Goal: Task Accomplishment & Management: Use online tool/utility

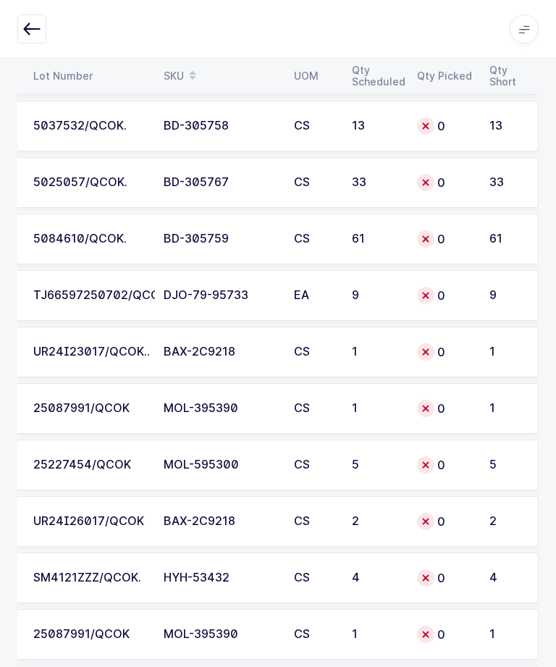
scroll to position [0, 195]
click at [507, 253] on td "61" at bounding box center [510, 239] width 58 height 51
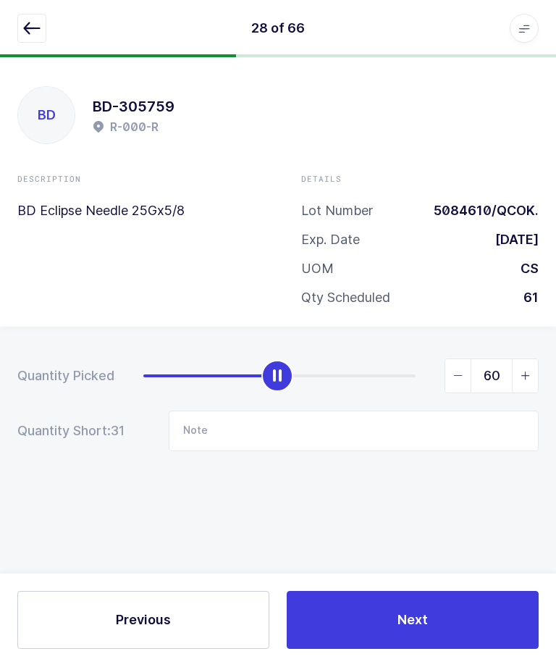
type input "61"
click at [425, 649] on button "Next" at bounding box center [413, 620] width 252 height 58
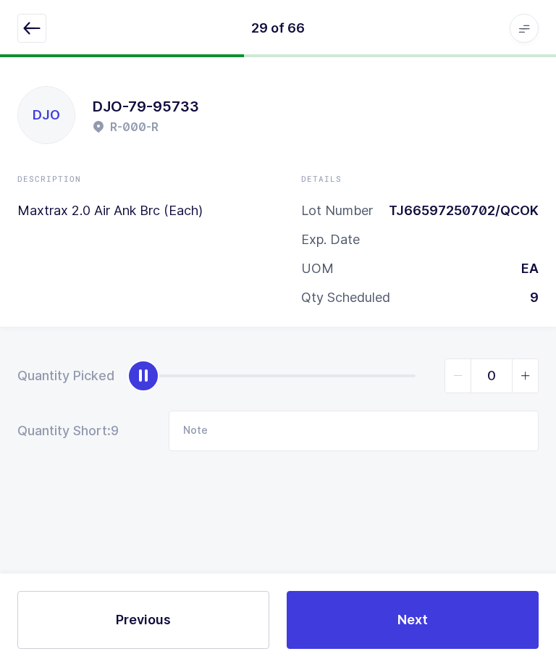
click at [23, 30] on icon "button" at bounding box center [31, 28] width 17 height 17
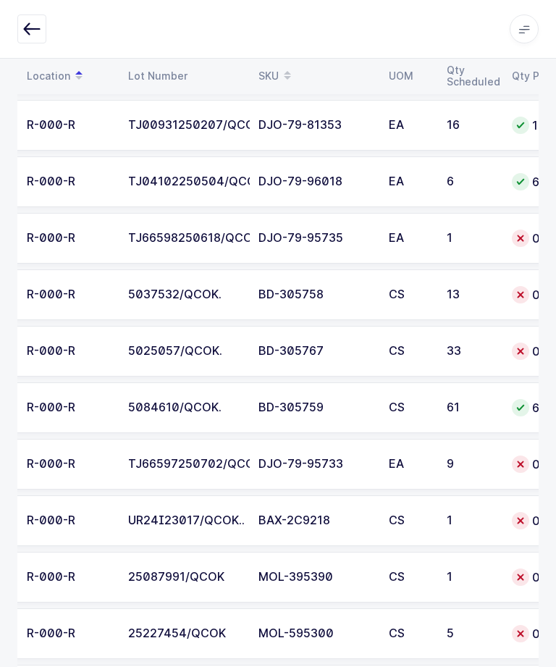
scroll to position [0, 100]
click at [492, 345] on div "33" at bounding box center [471, 351] width 48 height 13
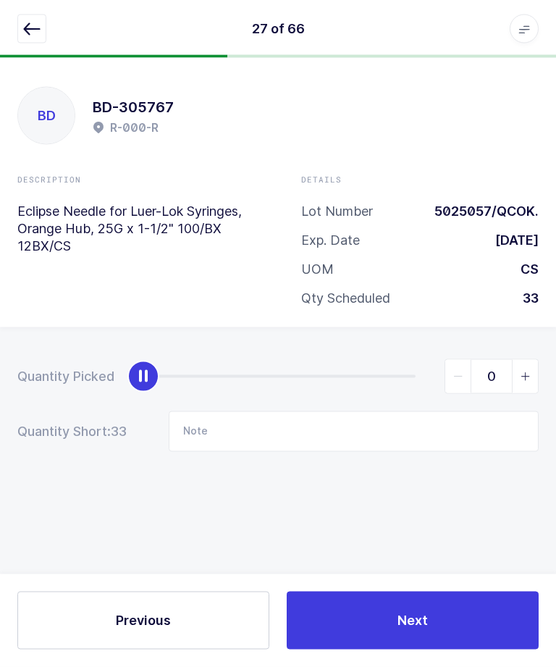
scroll to position [4, 0]
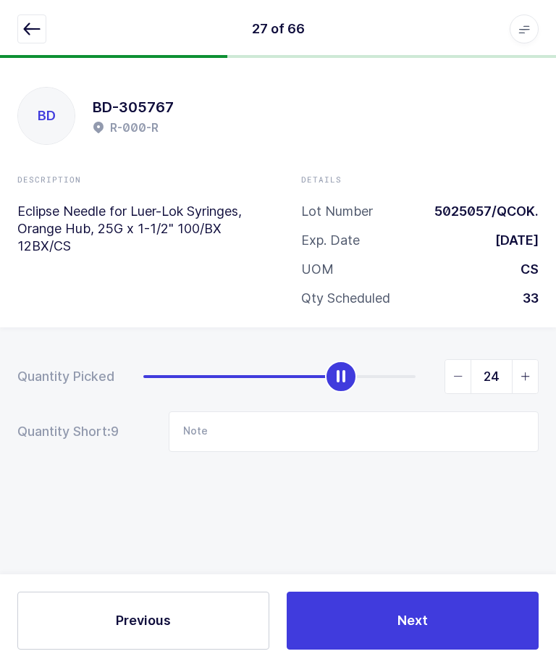
click at [518, 375] on span "slider between 0 and 33" at bounding box center [525, 376] width 26 height 33
type input "25"
click at [442, 633] on button "Next" at bounding box center [413, 620] width 252 height 58
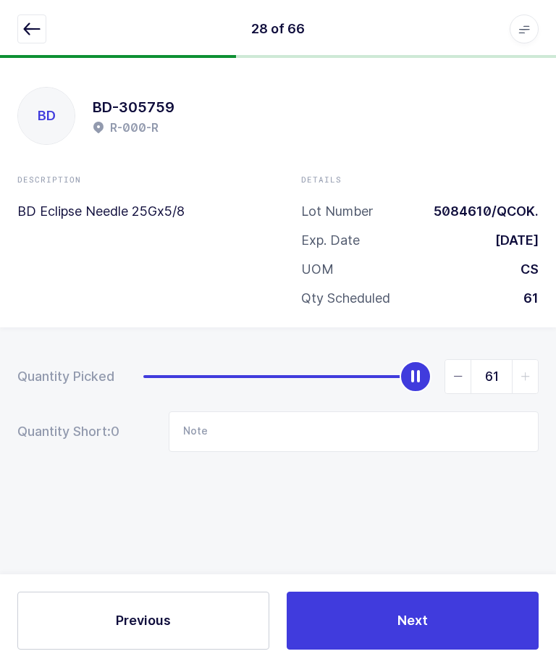
click at [18, 32] on button "button" at bounding box center [31, 28] width 29 height 29
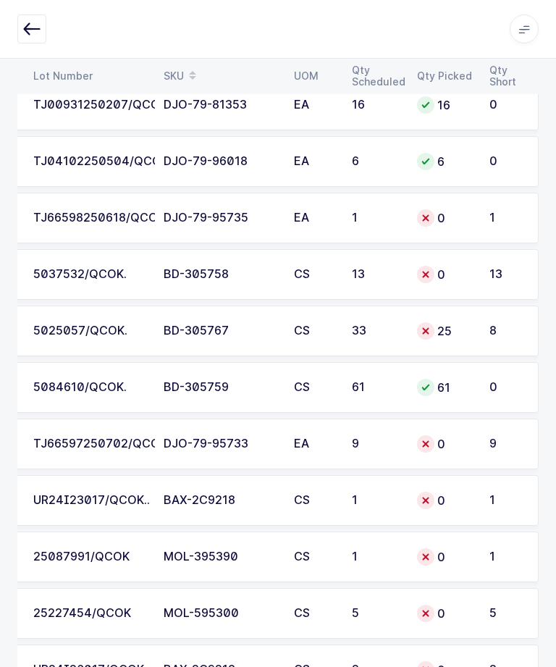
scroll to position [2763, 0]
click at [428, 331] on icon at bounding box center [426, 332] width 12 height 12
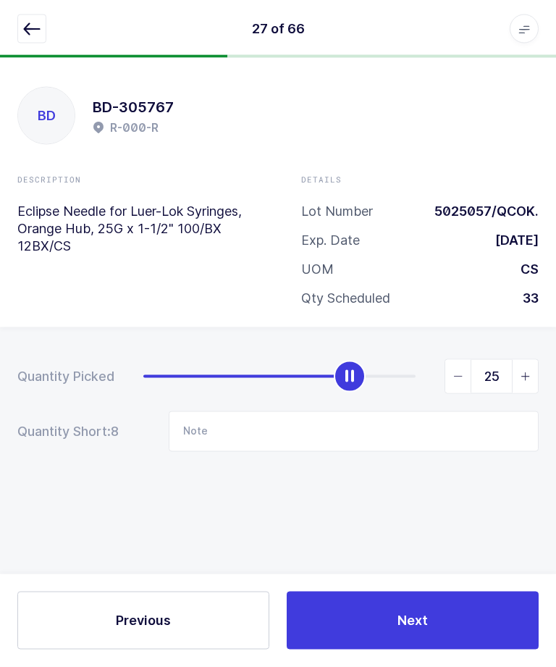
scroll to position [49, 0]
type input "33"
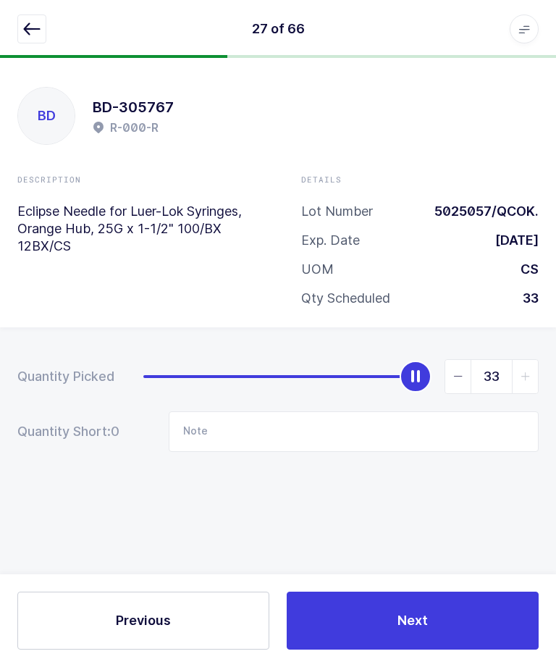
click at [445, 611] on button "Next" at bounding box center [413, 620] width 252 height 58
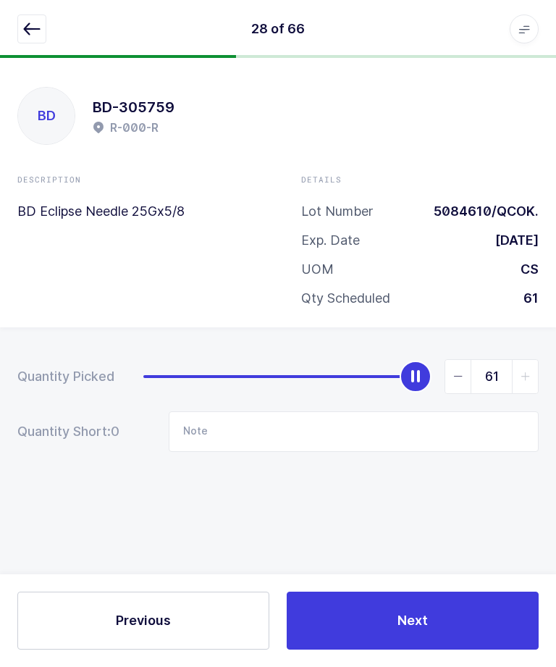
click at [32, 33] on icon "button" at bounding box center [31, 28] width 17 height 17
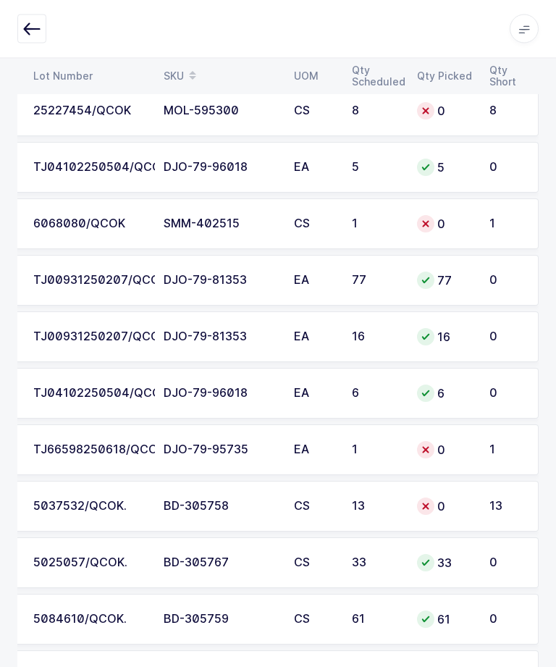
scroll to position [2557, 0]
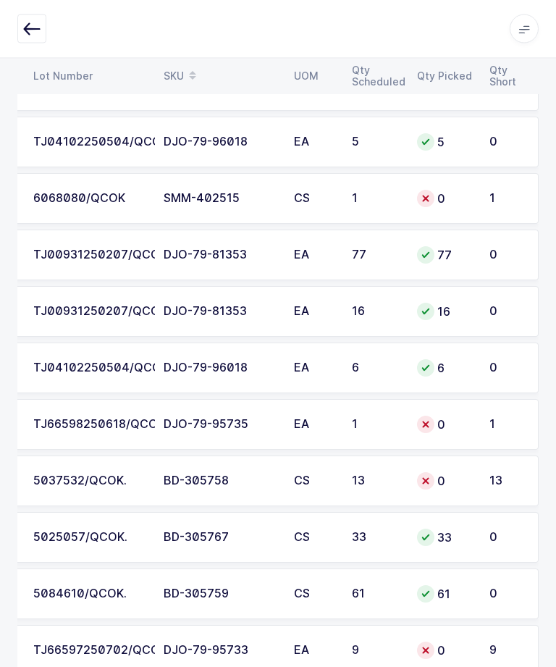
click at [389, 488] on td "13" at bounding box center [375, 481] width 65 height 51
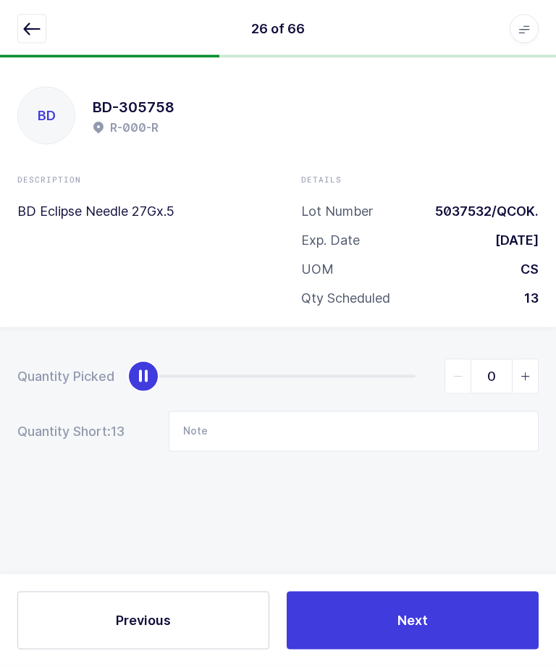
scroll to position [0, 0]
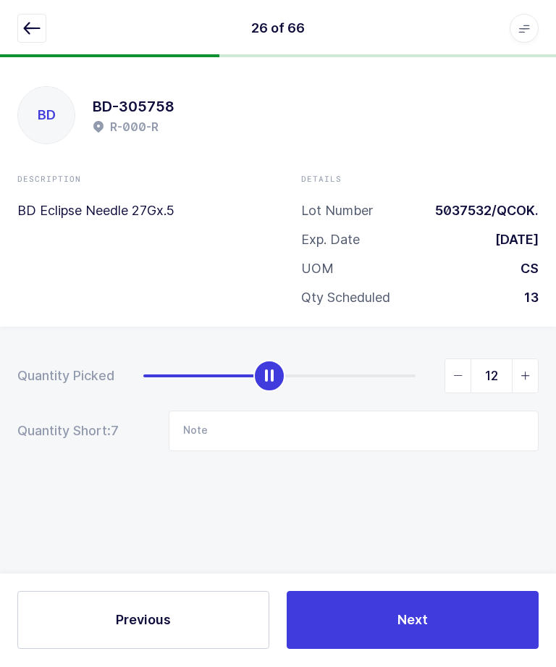
type input "13"
click at [439, 649] on button "Next" at bounding box center [413, 620] width 252 height 58
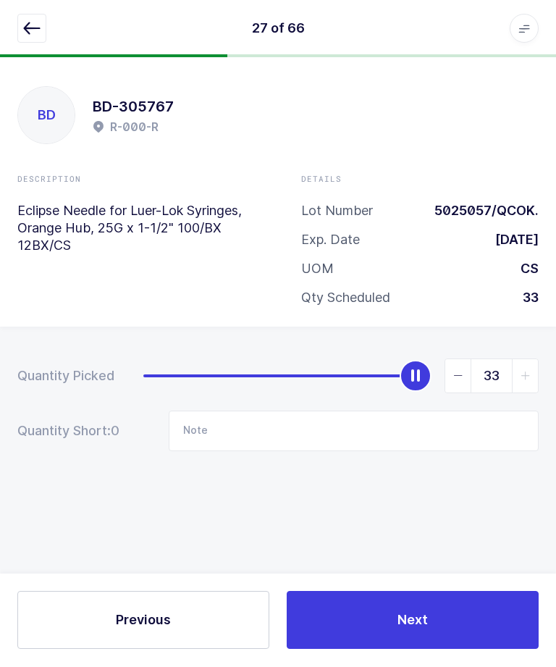
click at [452, 649] on button "Next" at bounding box center [413, 620] width 252 height 58
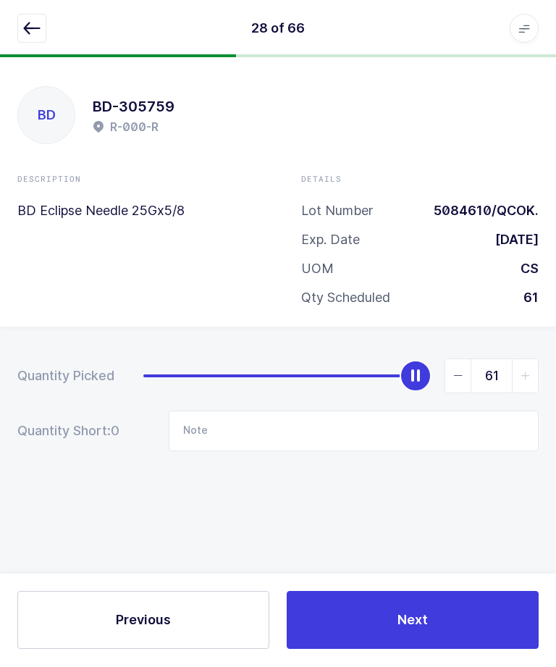
click at [26, 36] on icon "button" at bounding box center [31, 28] width 17 height 17
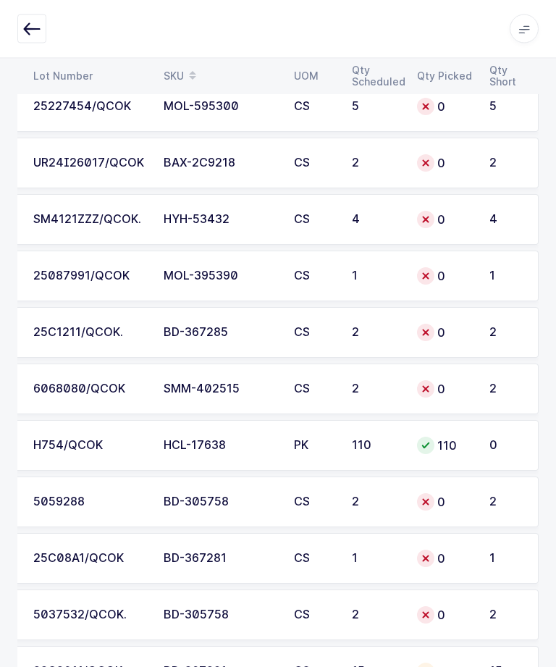
scroll to position [3341, 0]
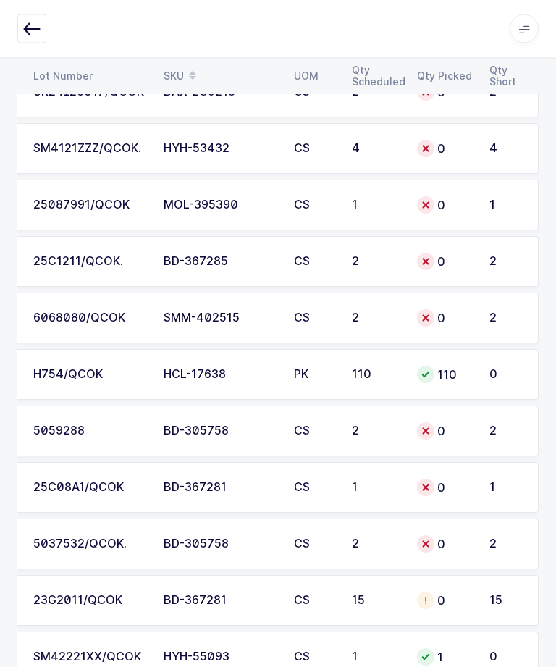
click at [397, 539] on div "2" at bounding box center [376, 544] width 48 height 13
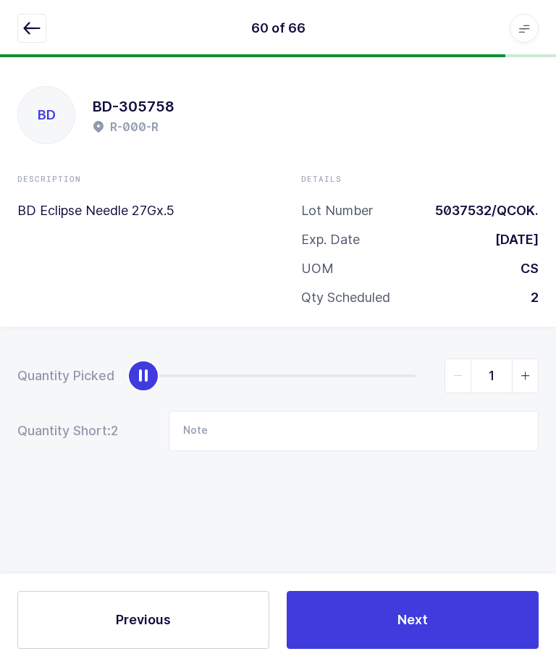
type input "2"
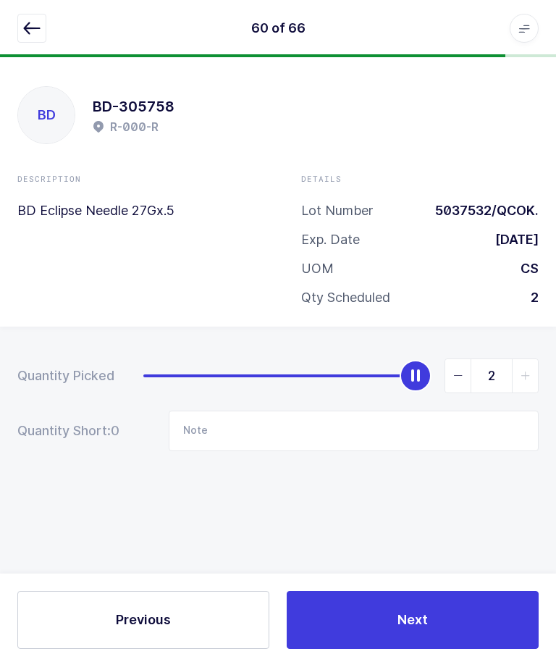
click at [453, 649] on button "Next" at bounding box center [413, 620] width 252 height 58
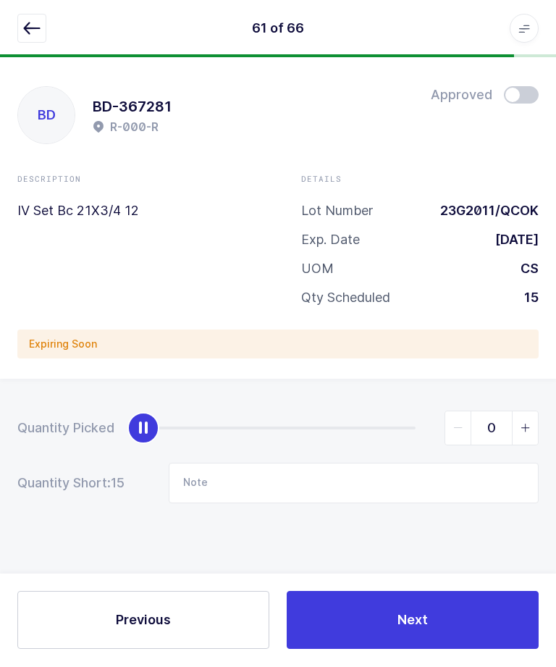
click at [29, 31] on icon "button" at bounding box center [31, 28] width 17 height 17
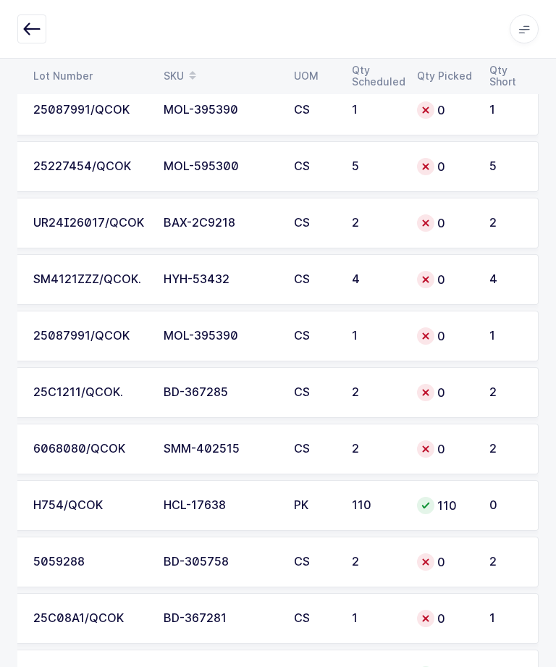
scroll to position [3341, 0]
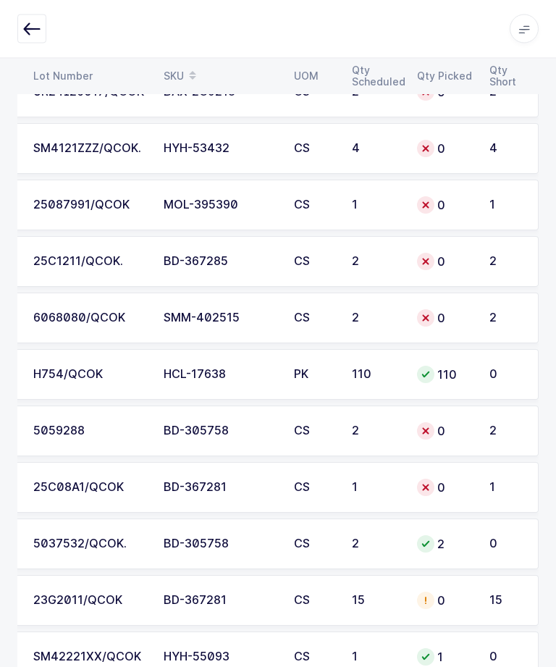
click at [461, 426] on div "0" at bounding box center [444, 431] width 55 height 17
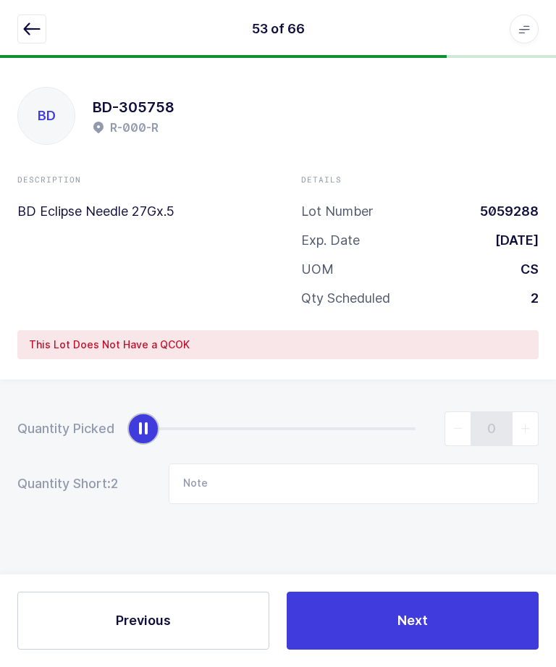
scroll to position [29, 0]
click at [342, 463] on input "Note" at bounding box center [354, 483] width 370 height 41
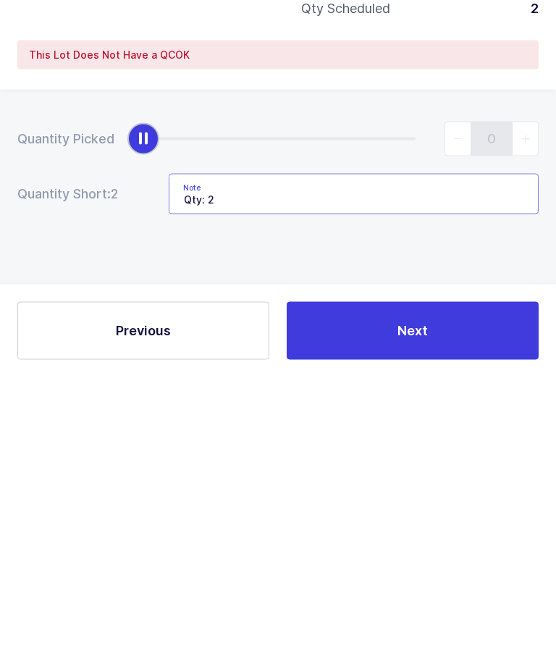
type input "Qty: 2"
click at [464, 591] on button "Next" at bounding box center [413, 620] width 252 height 58
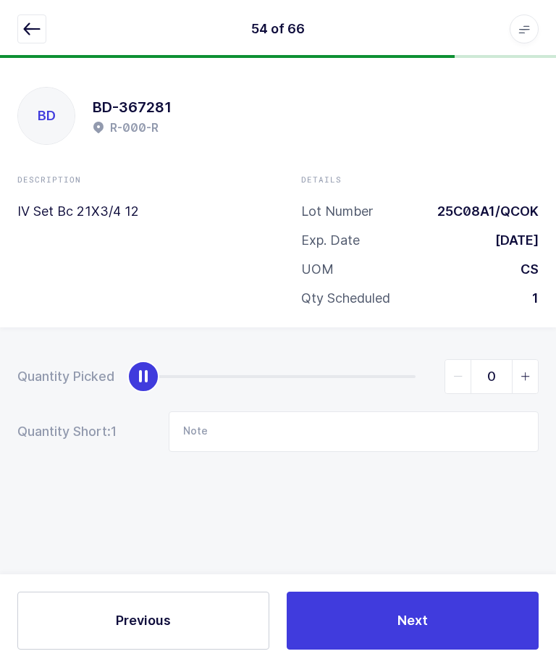
scroll to position [0, 0]
click at [33, 22] on icon "button" at bounding box center [31, 28] width 17 height 17
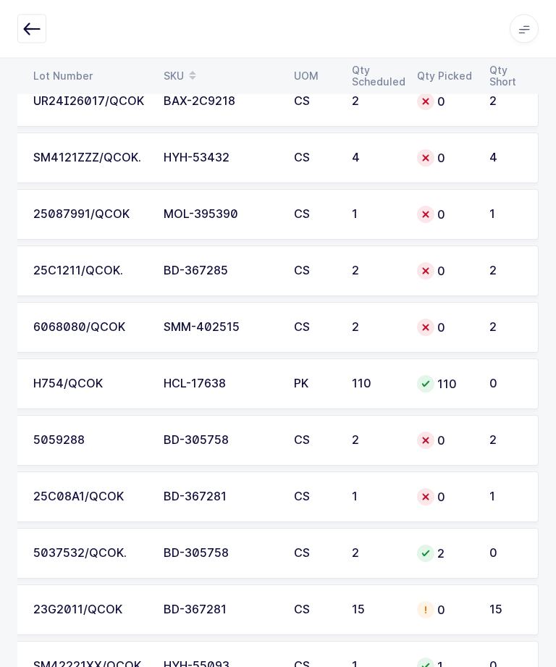
scroll to position [3318, 0]
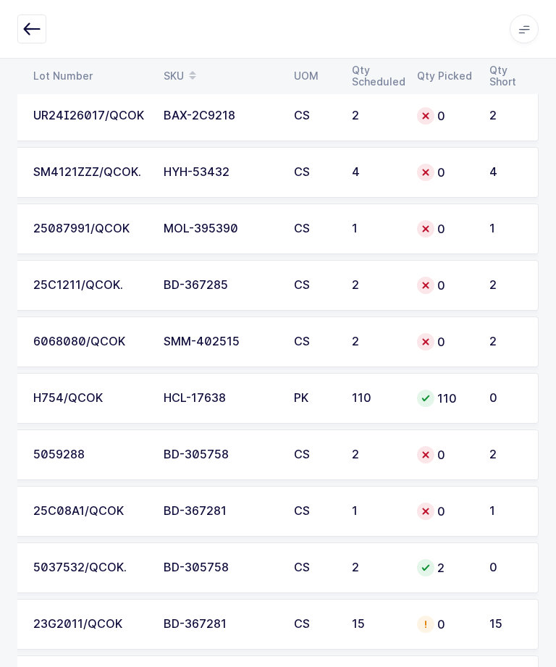
click at [72, 300] on td "25C1211/QCOK." at bounding box center [90, 285] width 130 height 51
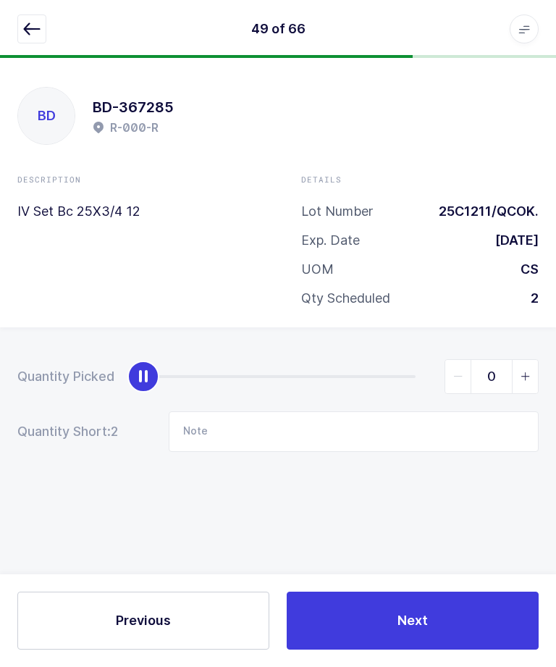
scroll to position [0, 0]
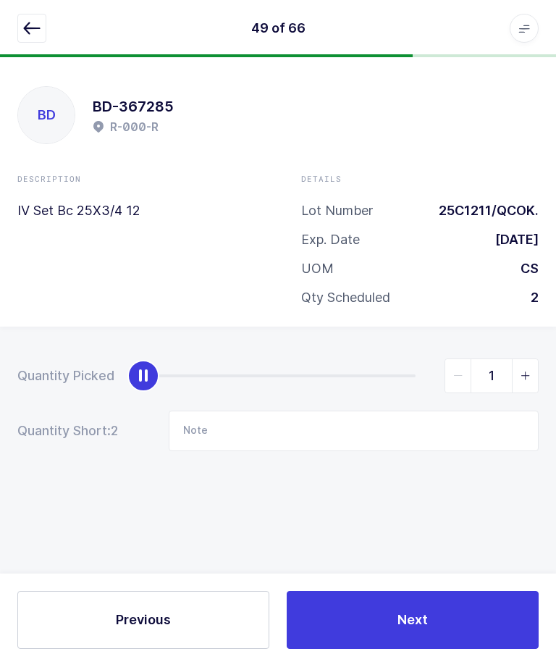
type input "2"
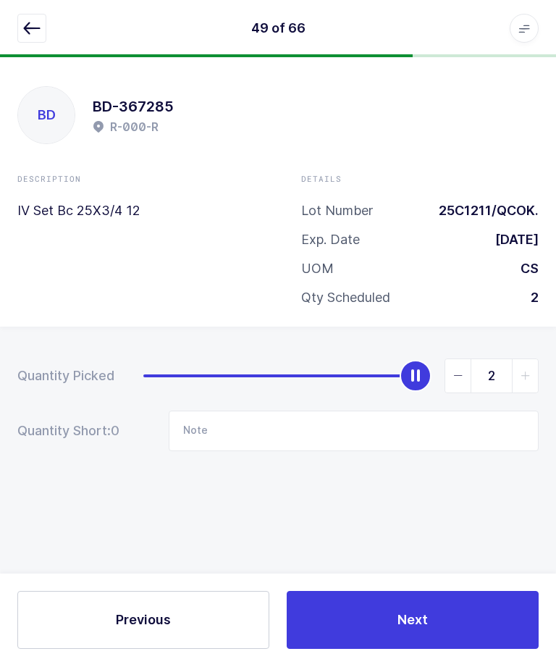
click at [424, 649] on button "Next" at bounding box center [413, 620] width 252 height 58
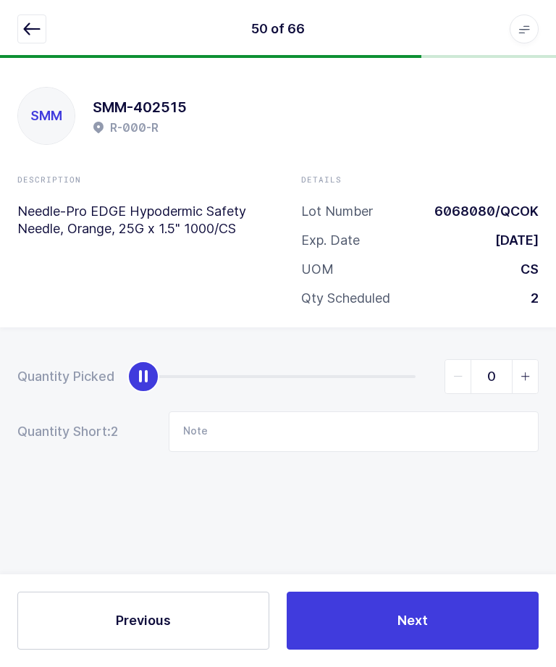
click at [527, 373] on icon "slider between 0 and 2" at bounding box center [526, 376] width 10 height 10
click at [533, 376] on span "slider between 0 and 2" at bounding box center [525, 376] width 26 height 33
type input "2"
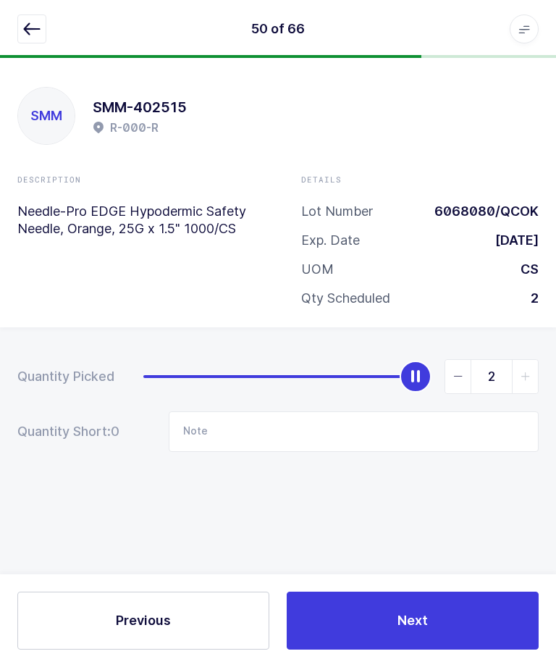
click at [488, 649] on button "Next" at bounding box center [413, 620] width 252 height 58
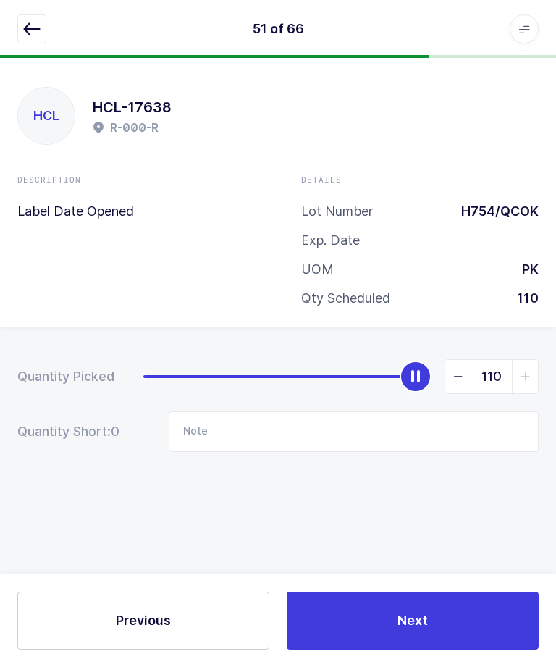
click at [30, 42] on button "button" at bounding box center [31, 28] width 29 height 29
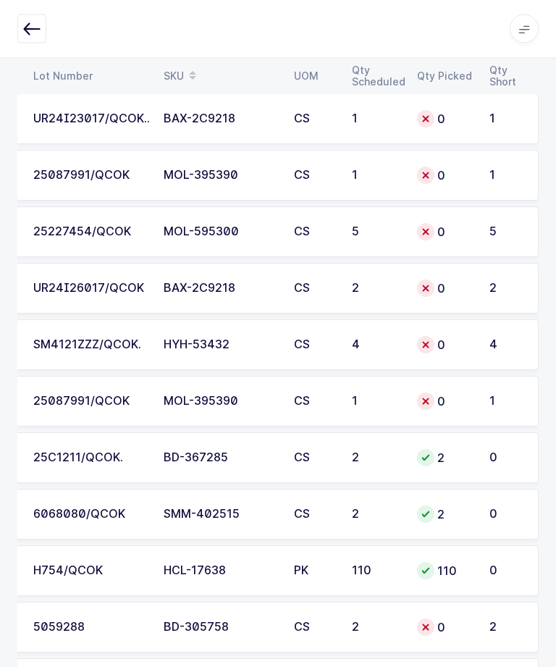
scroll to position [3146, 0]
click at [501, 399] on div "1" at bounding box center [506, 401] width 34 height 13
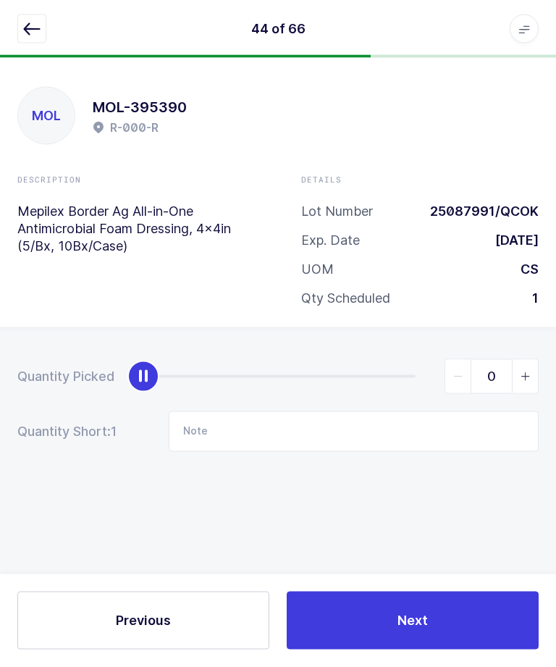
scroll to position [0, 0]
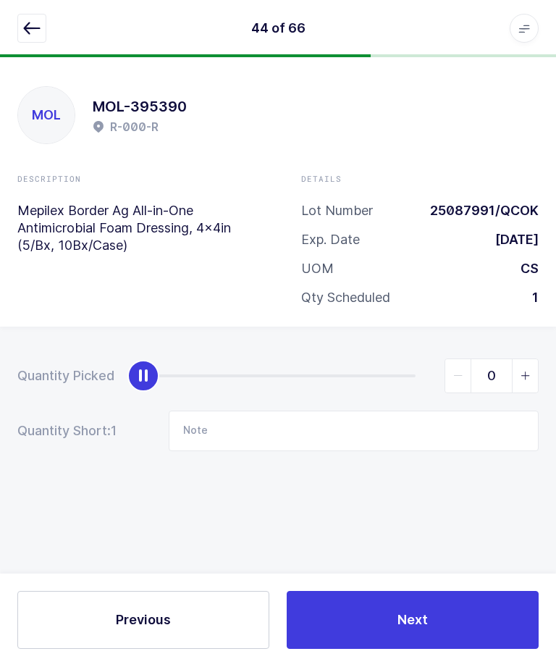
click at [535, 370] on span "slider between 0 and 1" at bounding box center [525, 376] width 26 height 33
type input "1"
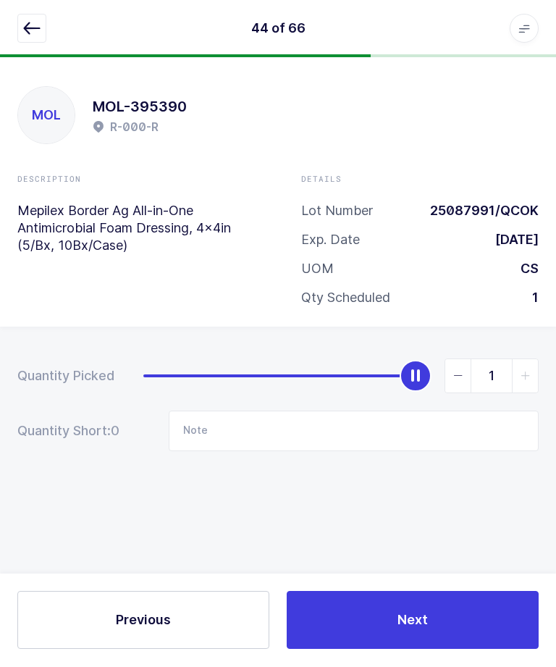
click at [474, 649] on button "Next" at bounding box center [413, 620] width 252 height 58
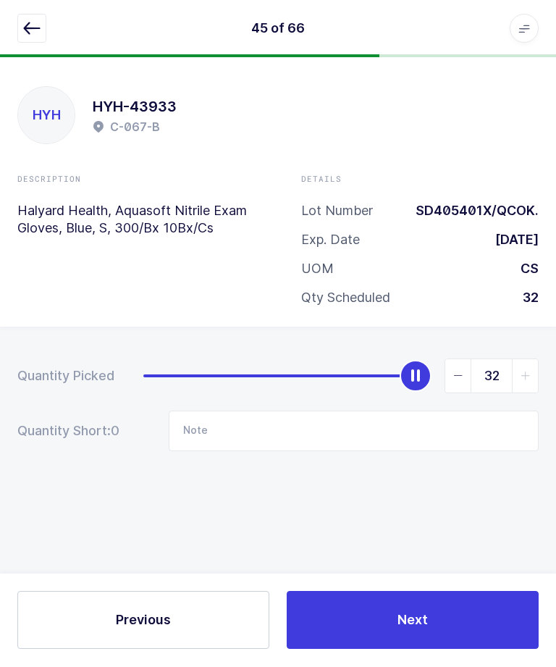
click at [32, 15] on button "button" at bounding box center [31, 28] width 29 height 29
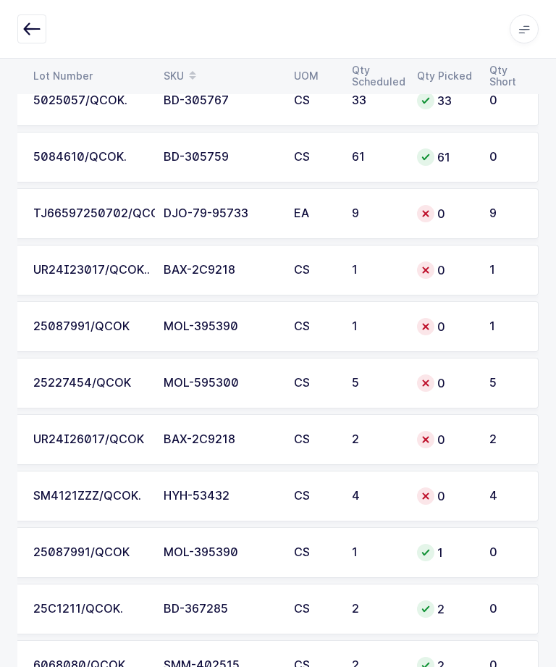
scroll to position [2981, 0]
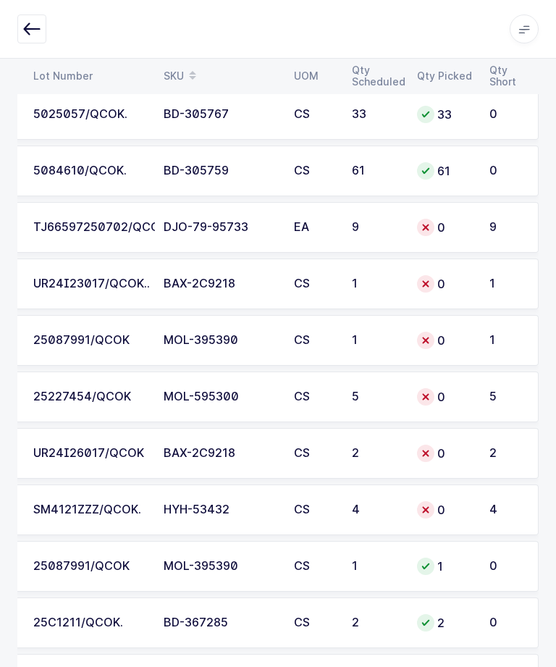
click at [501, 338] on div "1" at bounding box center [506, 340] width 34 height 13
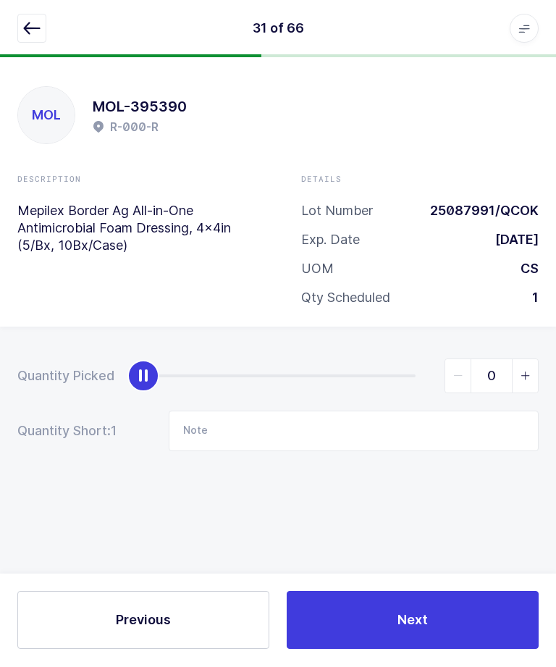
click at [526, 374] on icon "slider between 0 and 1" at bounding box center [526, 376] width 10 height 10
type input "1"
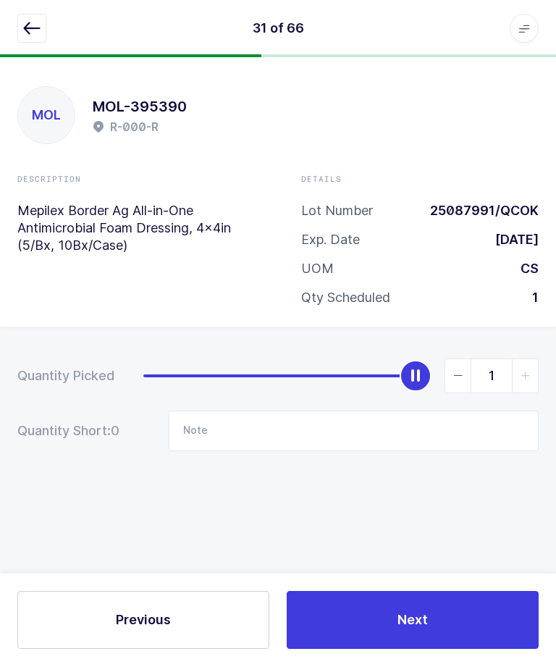
click at [470, 649] on button "Next" at bounding box center [413, 620] width 252 height 58
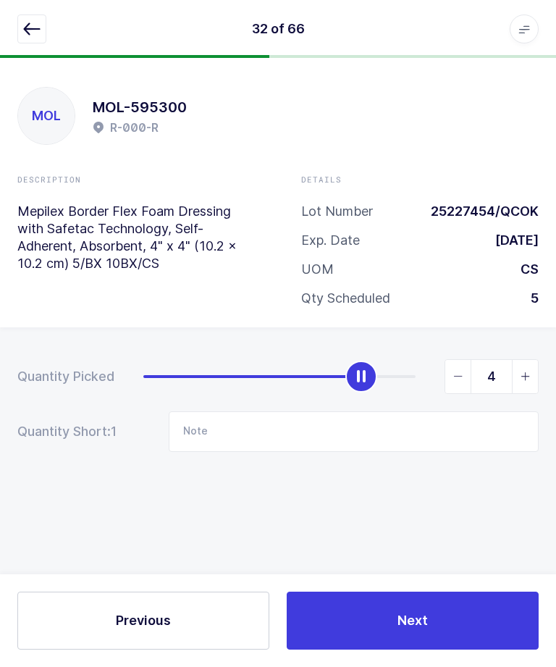
type input "5"
click at [473, 649] on button "Next" at bounding box center [413, 620] width 252 height 58
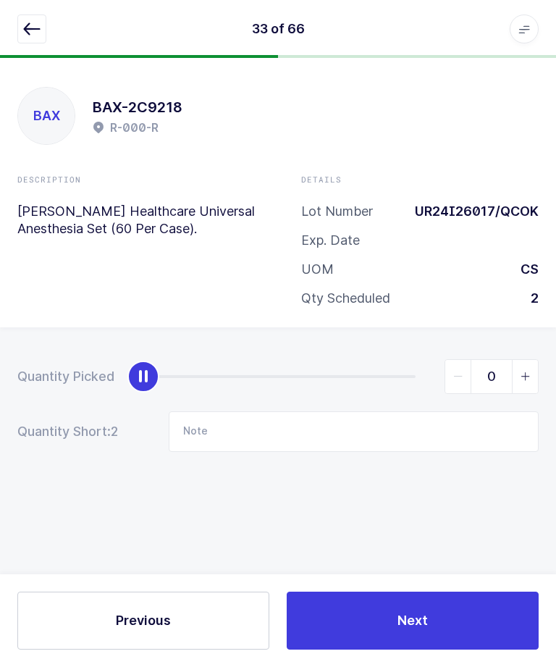
click at [27, 18] on button "button" at bounding box center [31, 28] width 29 height 29
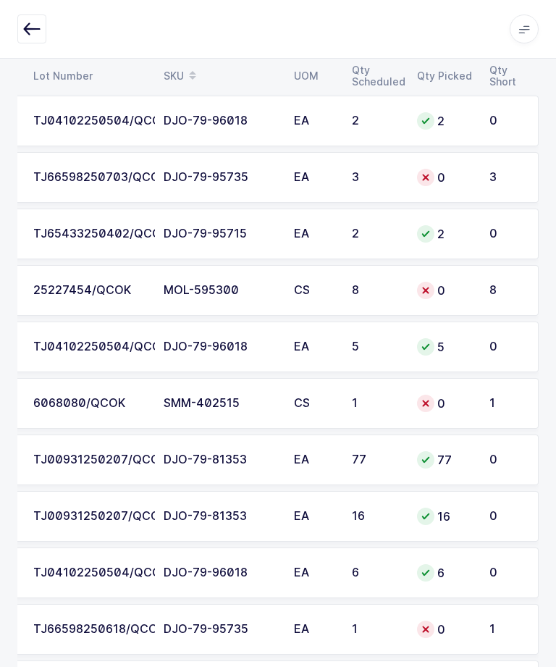
scroll to position [2352, 0]
click at [77, 287] on div "25227454/QCOK" at bounding box center [89, 291] width 113 height 13
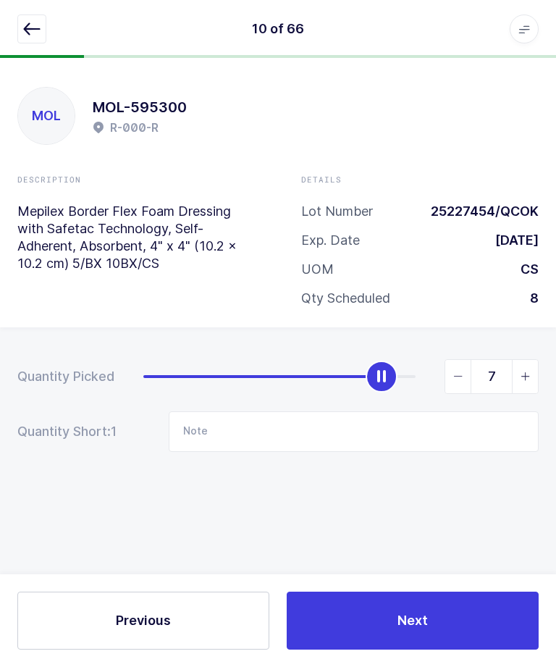
type input "8"
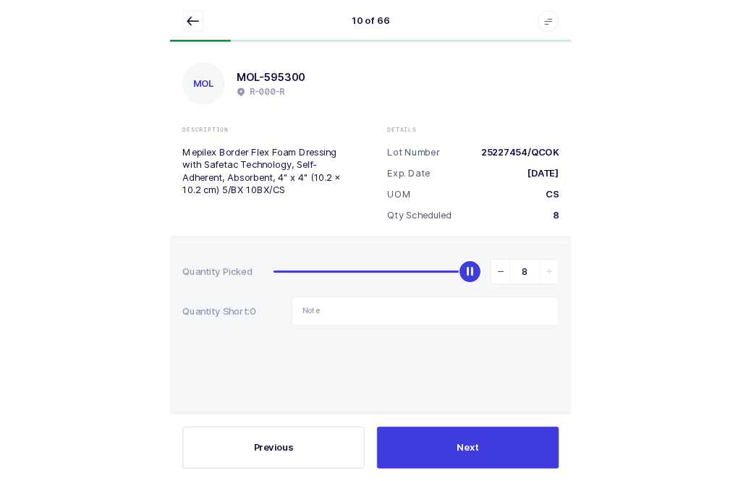
scroll to position [100, 0]
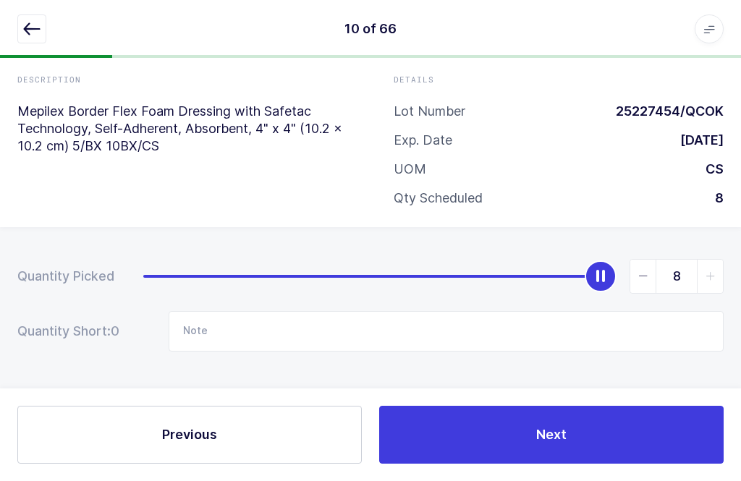
click at [167, 485] on div "Quantity Picked 8 Quantity Short: 0 Note" at bounding box center [370, 356] width 741 height 258
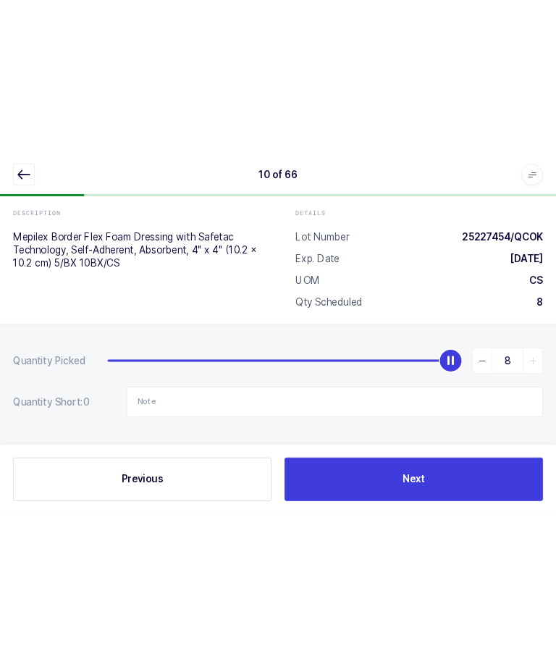
scroll to position [49, 0]
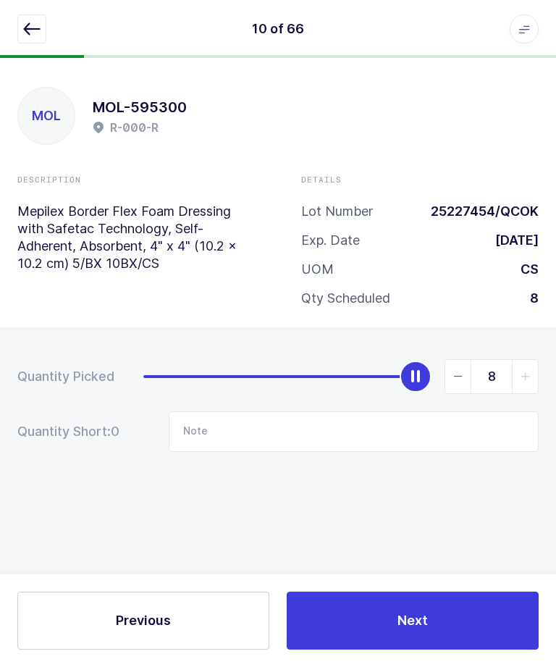
click at [447, 612] on button "Next" at bounding box center [413, 620] width 252 height 58
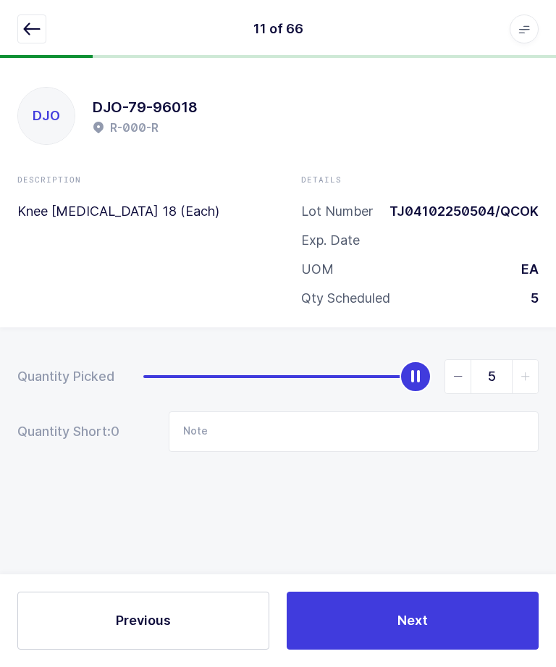
click at [36, 35] on icon "button" at bounding box center [31, 28] width 17 height 17
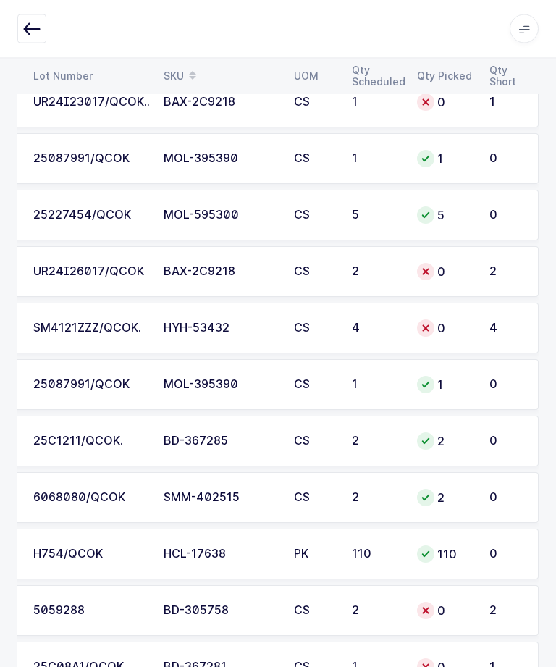
scroll to position [3154, 0]
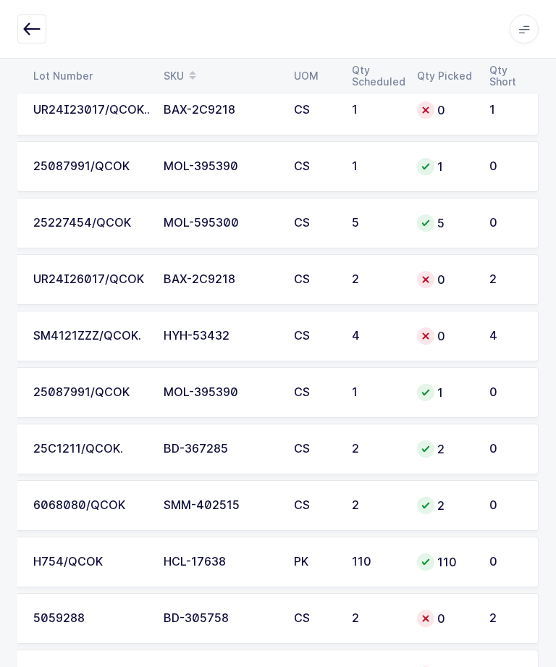
click at [72, 287] on td "UR24I26017/QCOK" at bounding box center [90, 279] width 130 height 51
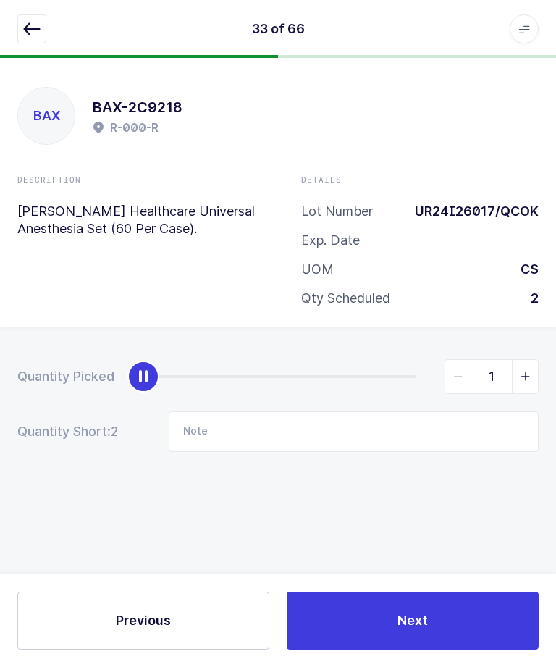
type input "2"
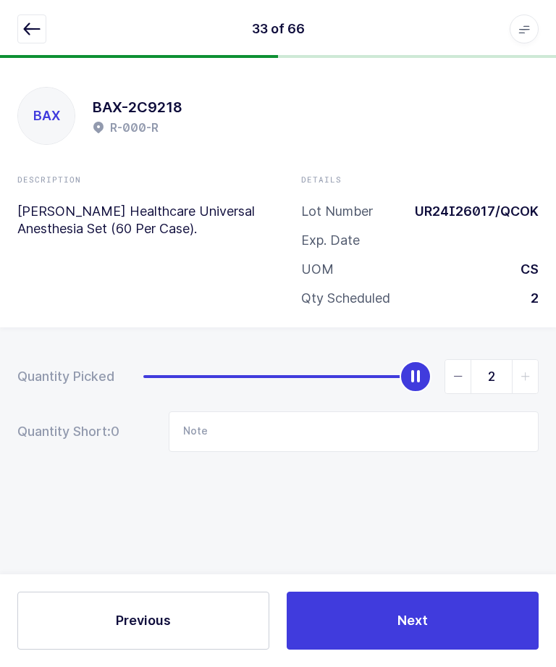
click at [452, 626] on button "Next" at bounding box center [413, 620] width 252 height 58
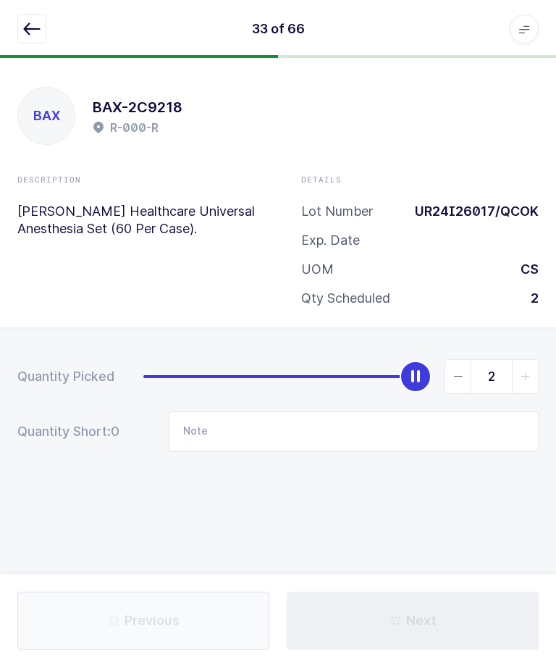
type input "2 cs torn"
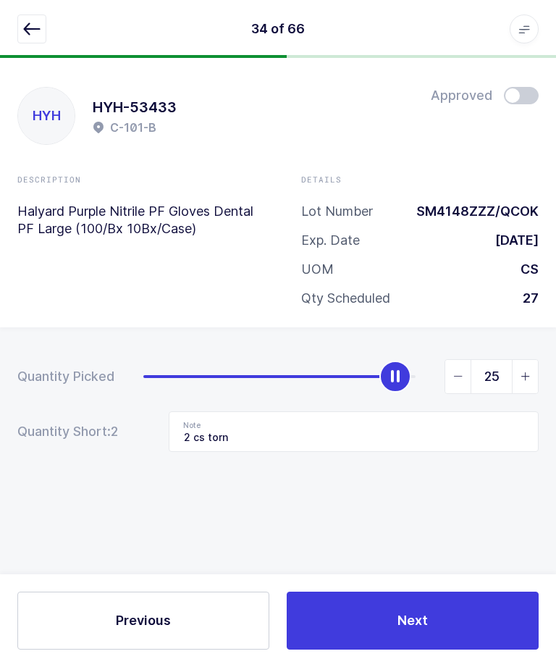
click at [31, 31] on icon "button" at bounding box center [31, 28] width 17 height 17
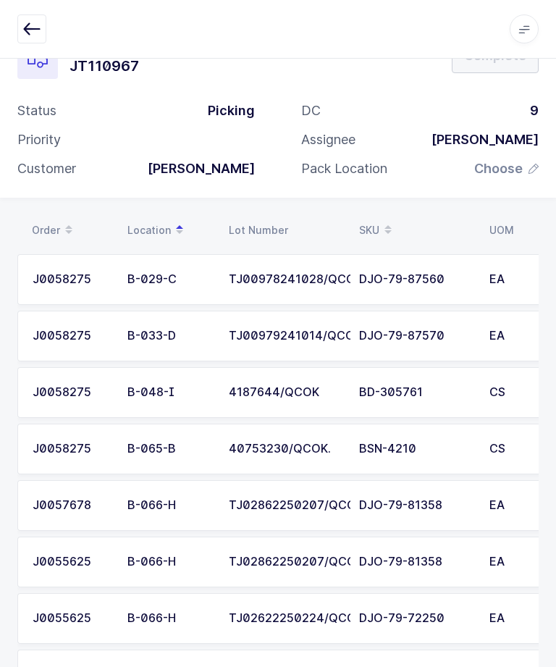
scroll to position [0, 203]
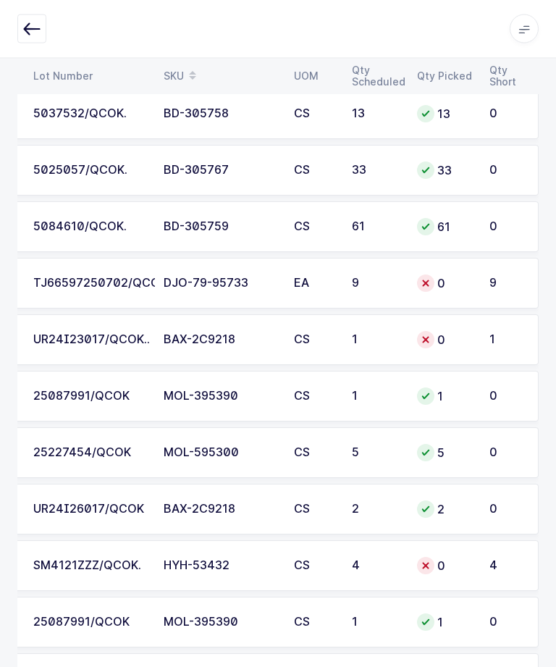
click at [72, 343] on div "UR24I23017/QCOK.." at bounding box center [89, 340] width 113 height 13
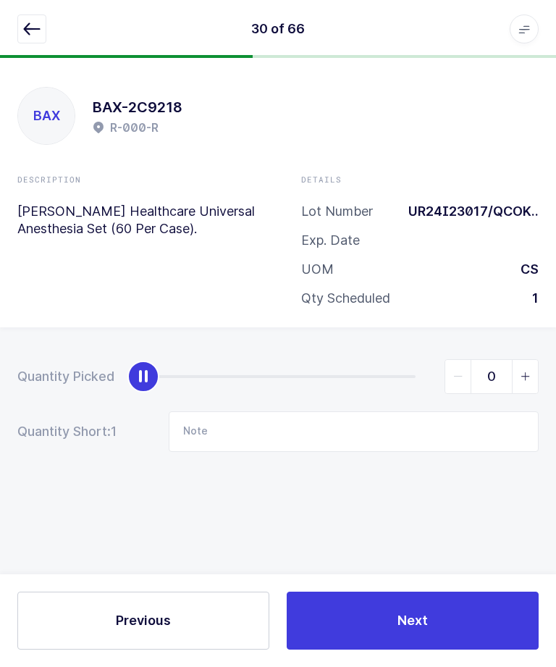
click at [518, 360] on span "slider between 0 and 1" at bounding box center [525, 376] width 26 height 33
type input "1"
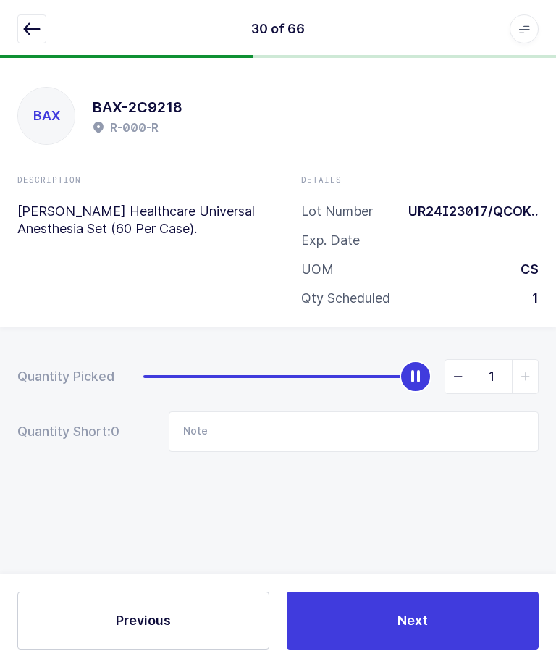
click at [447, 598] on button "Next" at bounding box center [413, 620] width 252 height 58
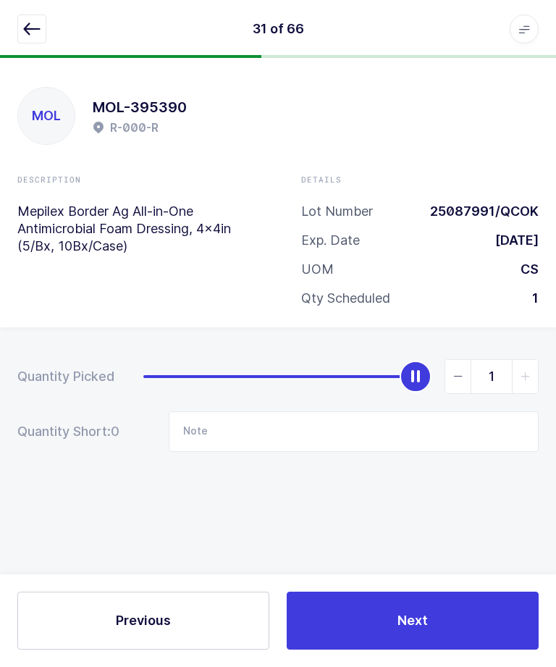
click at [458, 610] on button "Next" at bounding box center [413, 620] width 252 height 58
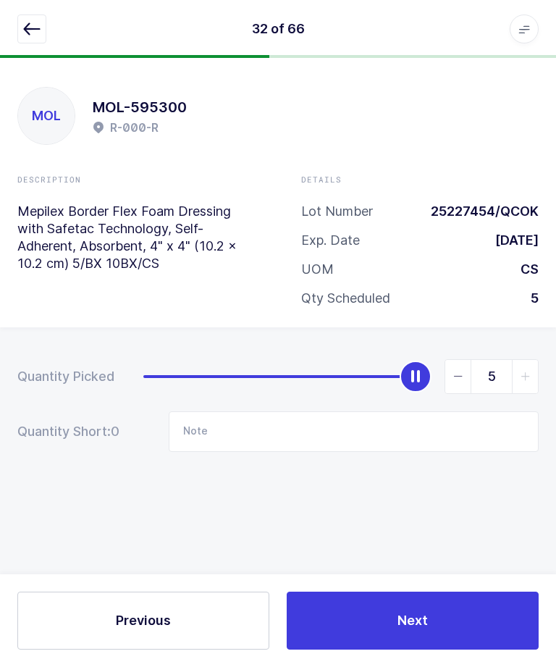
click at [34, 36] on icon "button" at bounding box center [31, 28] width 17 height 17
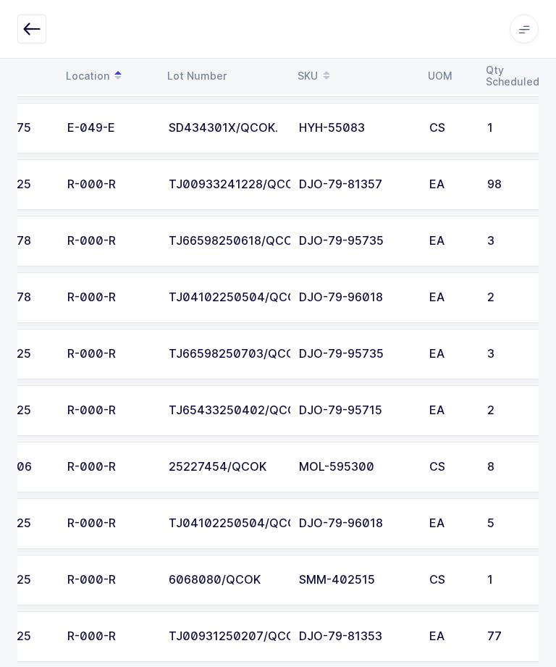
scroll to position [0, 60]
click at [460, 584] on div "CS" at bounding box center [449, 579] width 41 height 13
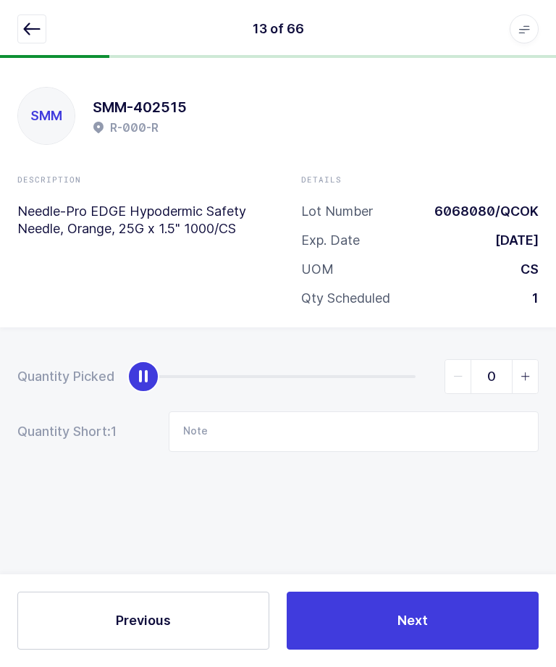
scroll to position [0, 0]
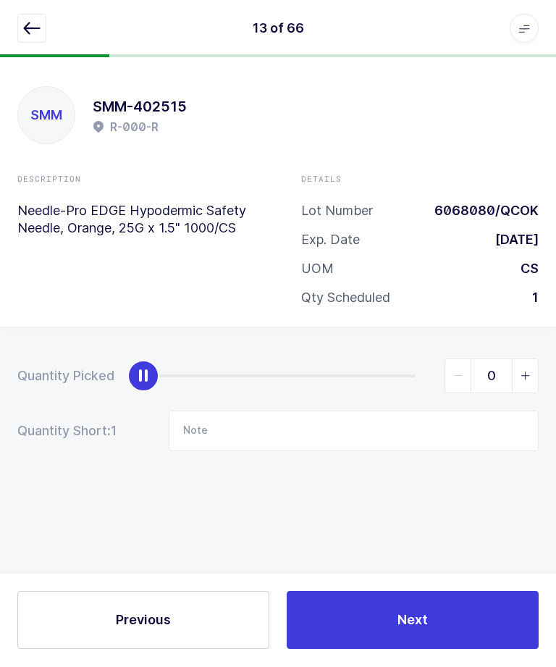
click at [524, 372] on icon "slider between 0 and 1" at bounding box center [526, 376] width 10 height 10
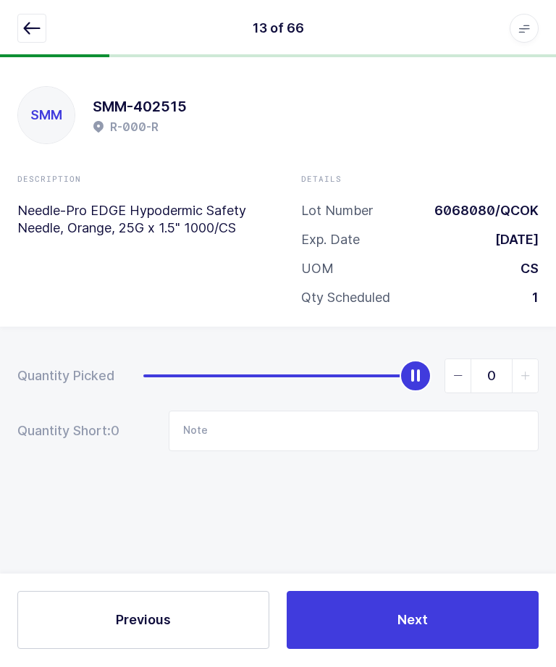
type input "1"
click at [452, 649] on button "Next" at bounding box center [413, 620] width 252 height 58
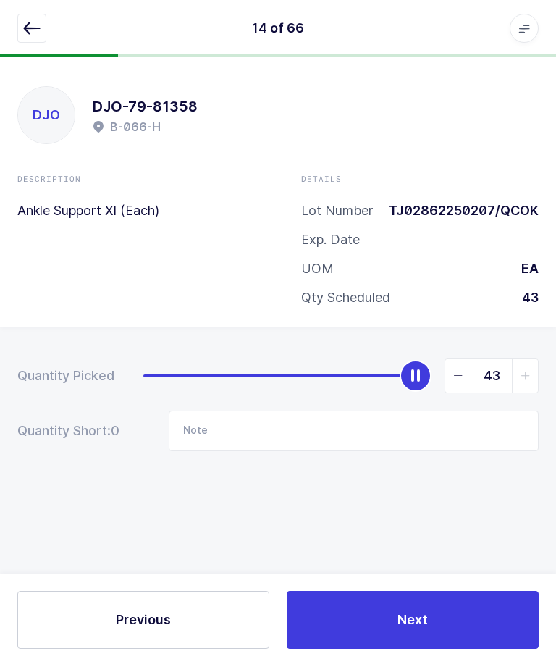
click at [40, 35] on icon "button" at bounding box center [31, 28] width 17 height 17
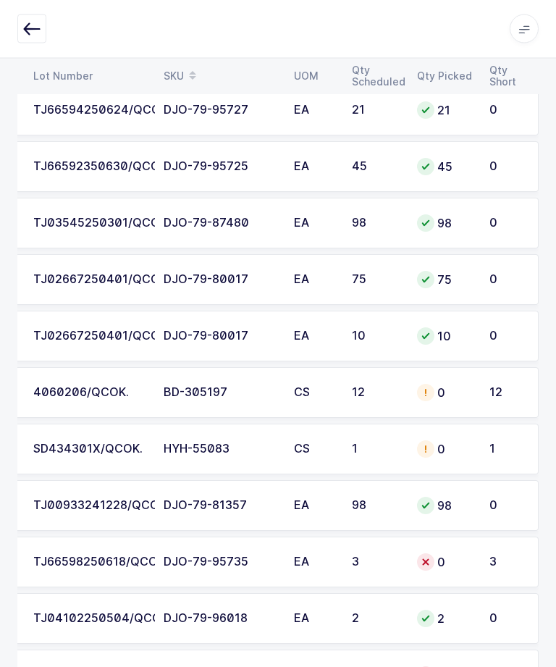
scroll to position [1829, 0]
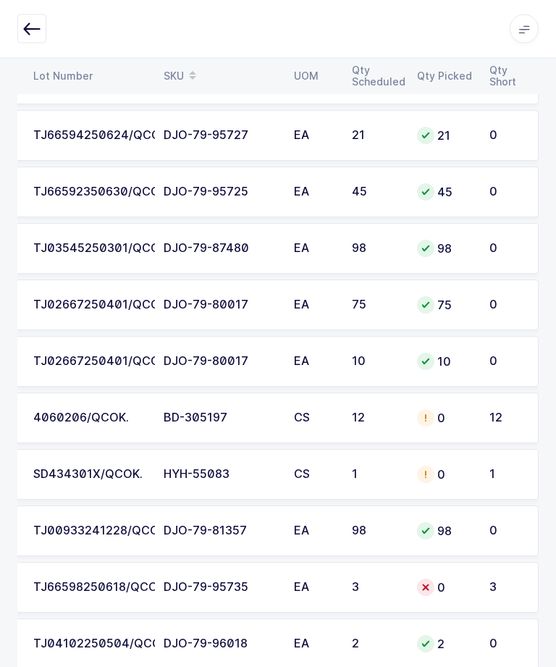
click at [500, 418] on div "12" at bounding box center [506, 418] width 34 height 13
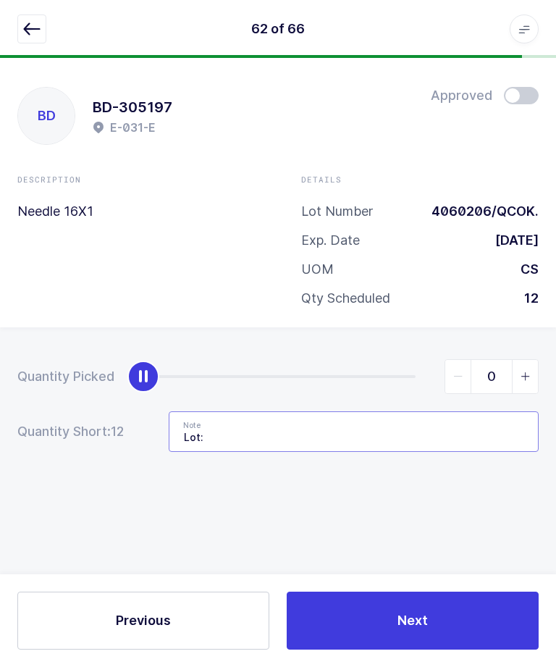
click at [453, 411] on input "Lot:" at bounding box center [354, 431] width 370 height 41
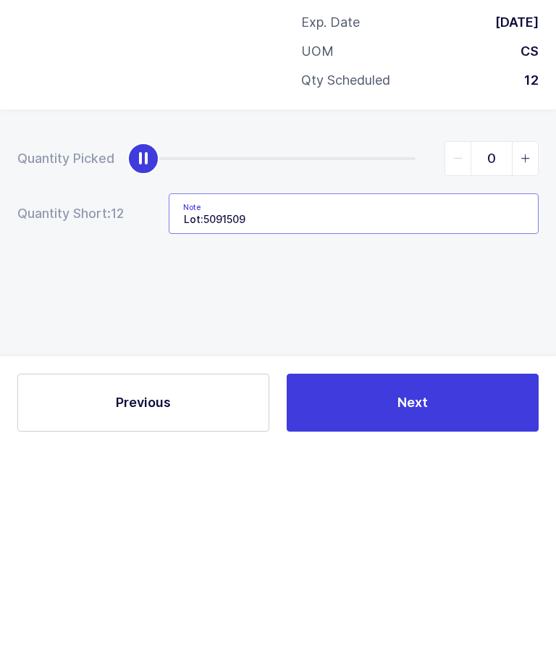
type input "Lot:5091509"
click at [492, 327] on div "Quantity Picked 0 Quantity Short: 12 Note Lot:5091509" at bounding box center [278, 456] width 556 height 258
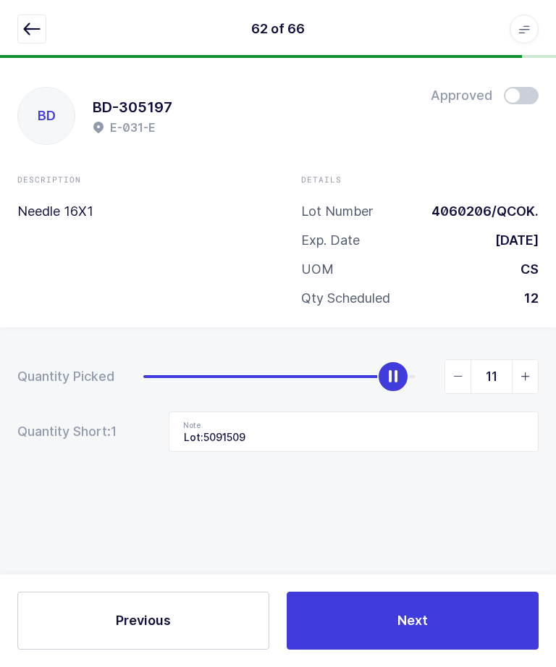
type input "12"
click at [472, 624] on button "Next" at bounding box center [413, 620] width 252 height 58
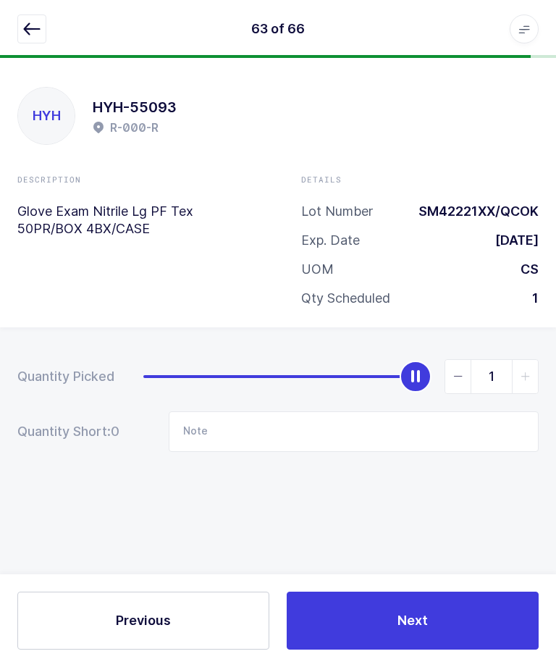
click at [21, 33] on button "button" at bounding box center [31, 28] width 29 height 29
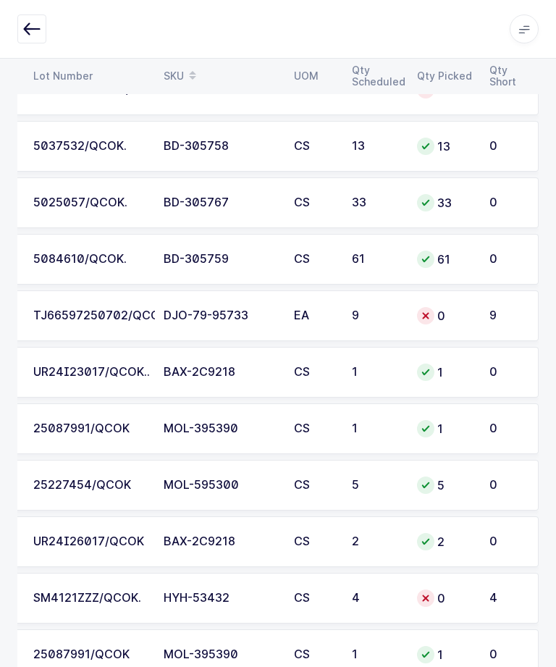
scroll to position [0, 195]
click at [484, 317] on td "9" at bounding box center [510, 315] width 58 height 51
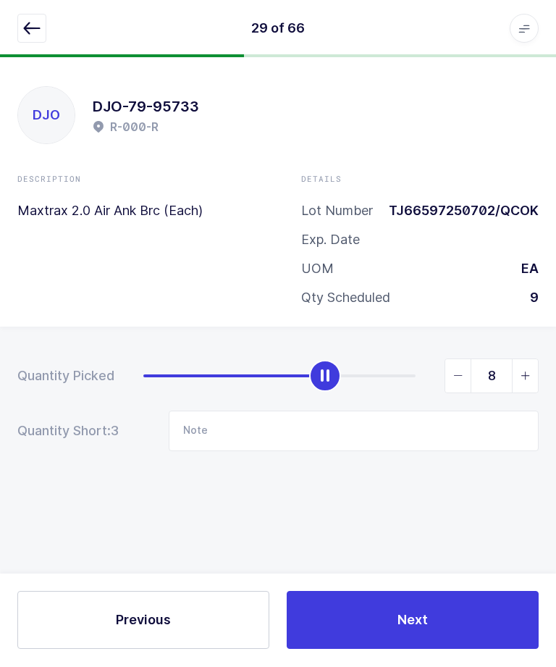
type input "9"
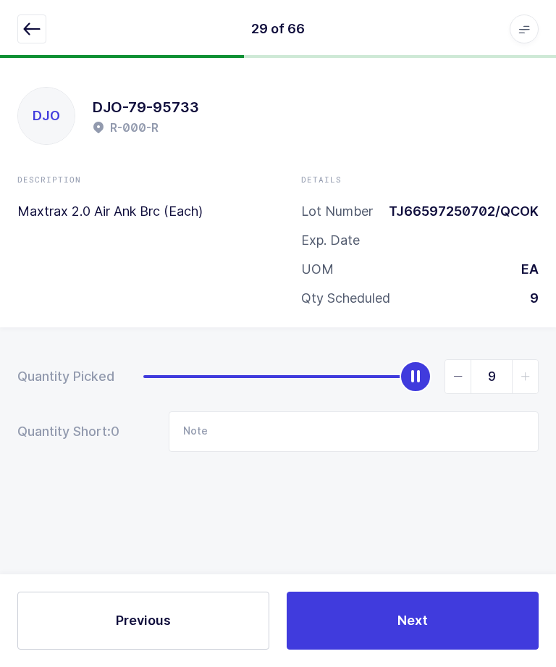
click at [462, 649] on button "Next" at bounding box center [413, 620] width 252 height 58
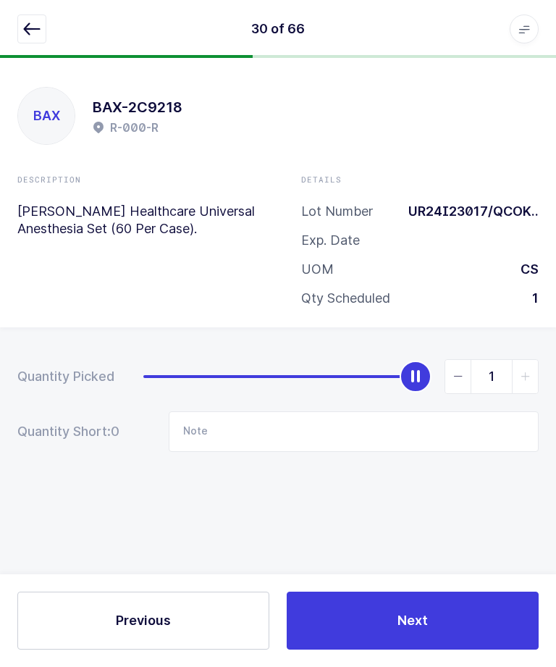
click at [30, 28] on icon "button" at bounding box center [31, 28] width 17 height 17
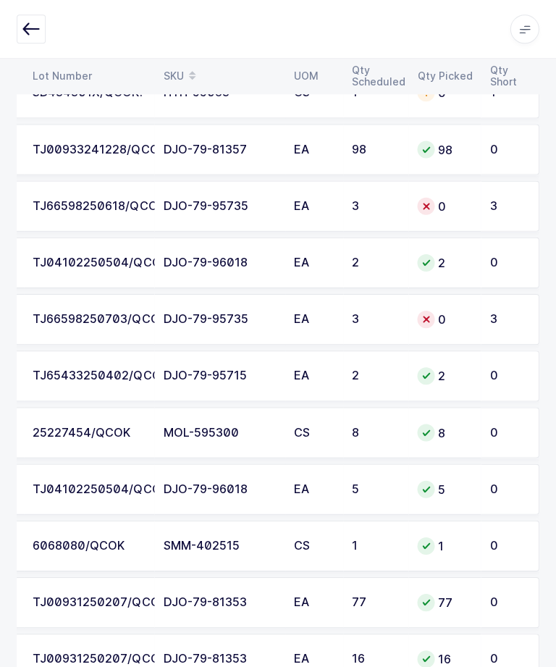
scroll to position [2211, 0]
click at [431, 200] on div at bounding box center [425, 206] width 17 height 17
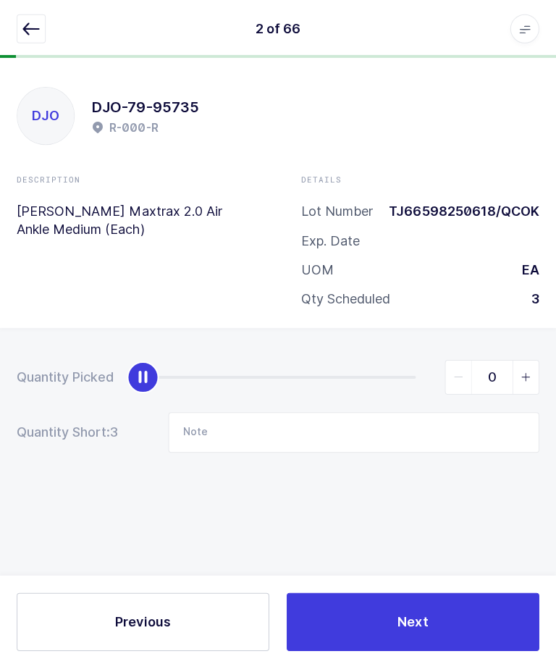
scroll to position [49, 0]
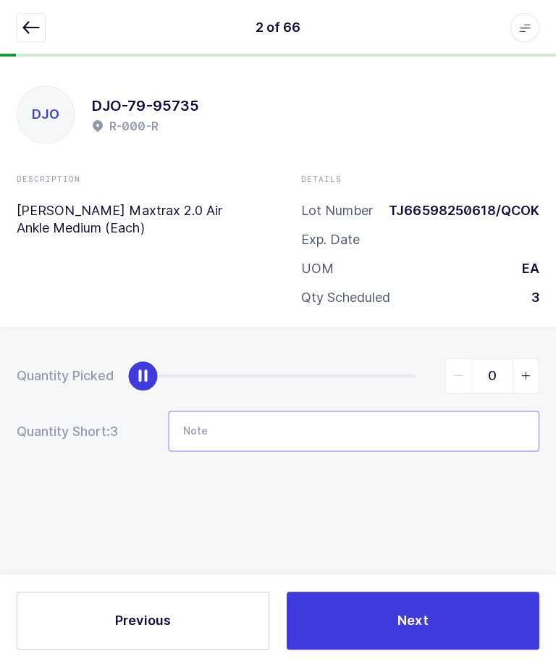
click at [354, 411] on input "Note" at bounding box center [354, 431] width 370 height 41
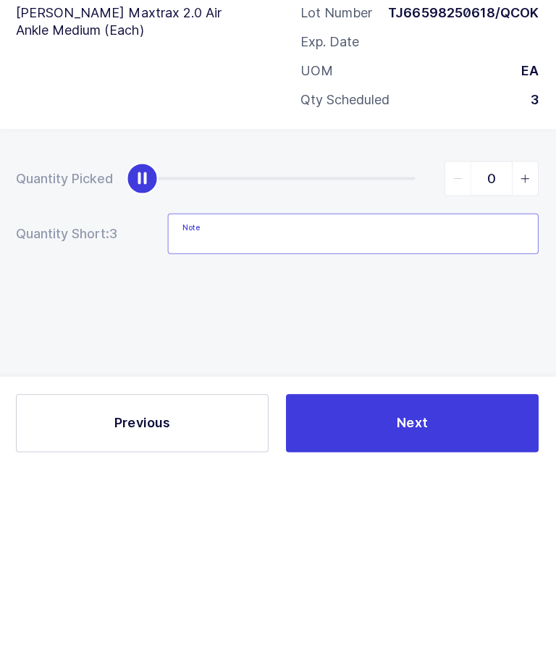
type input "l"
click at [188, 411] on input "Lot: TJ66598250710" at bounding box center [354, 431] width 370 height 41
click at [185, 411] on input "Lot: TJ66598250710" at bounding box center [354, 431] width 370 height 41
type input "Lot: TJ66598250710"
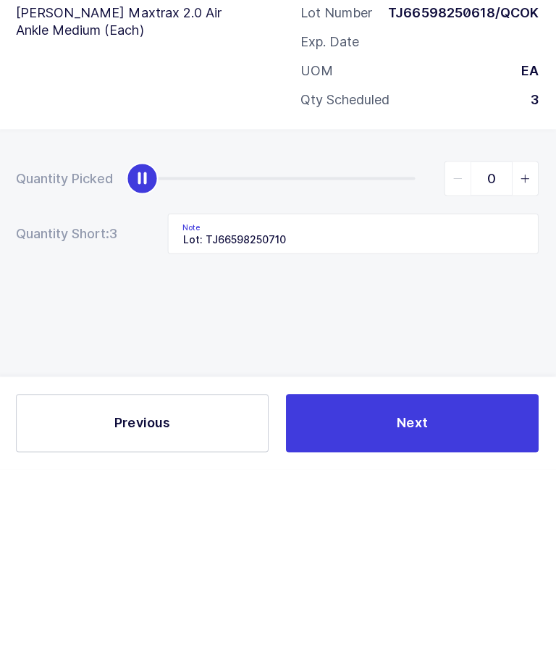
click at [518, 327] on div "Quantity Picked 0 Quantity Short: 3 Note Lot: TJ66598250710" at bounding box center [278, 456] width 556 height 258
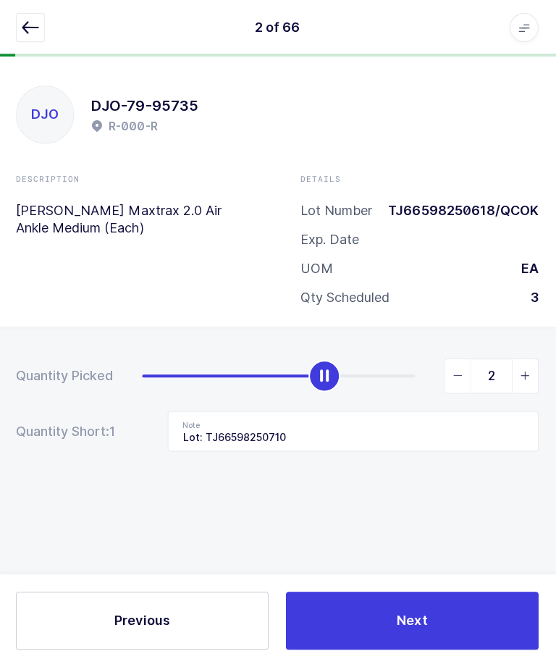
type input "3"
click at [453, 615] on button "Next" at bounding box center [413, 620] width 252 height 58
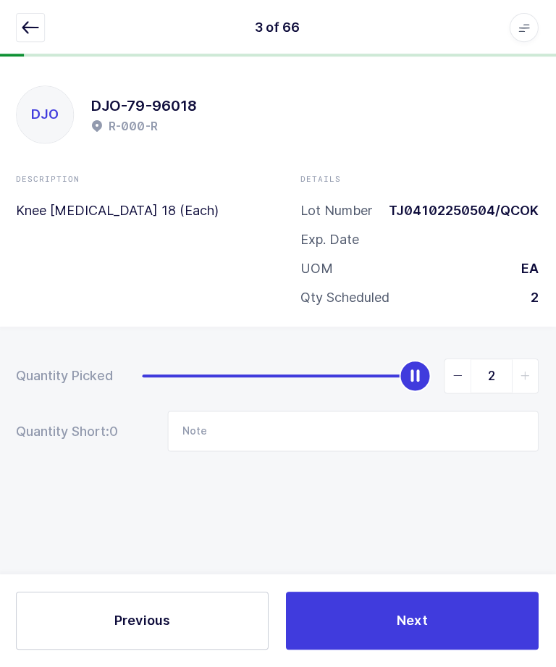
click at [33, 33] on icon "button" at bounding box center [31, 28] width 17 height 17
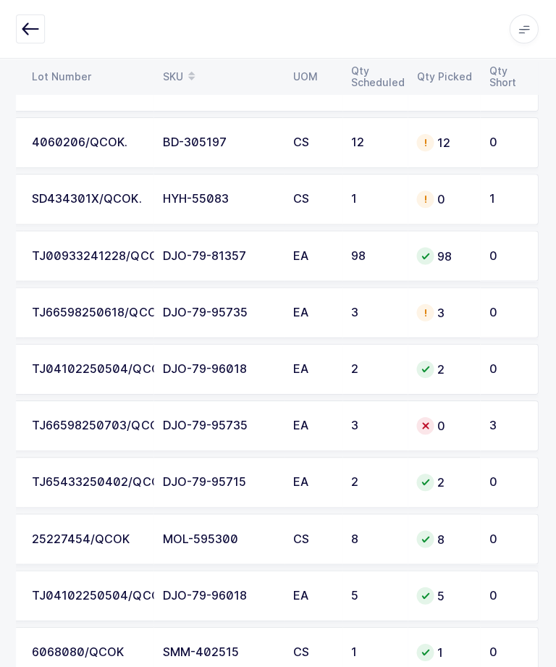
scroll to position [2106, 0]
click at [466, 421] on div "0" at bounding box center [444, 424] width 55 height 17
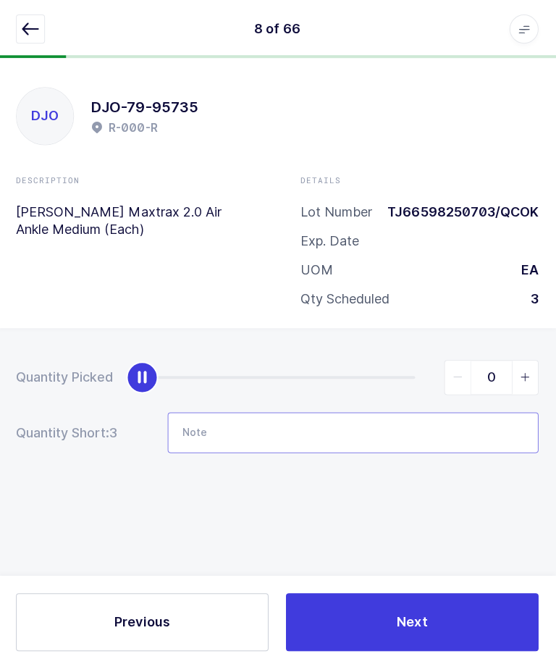
click at [417, 431] on input "Note" at bounding box center [354, 431] width 370 height 41
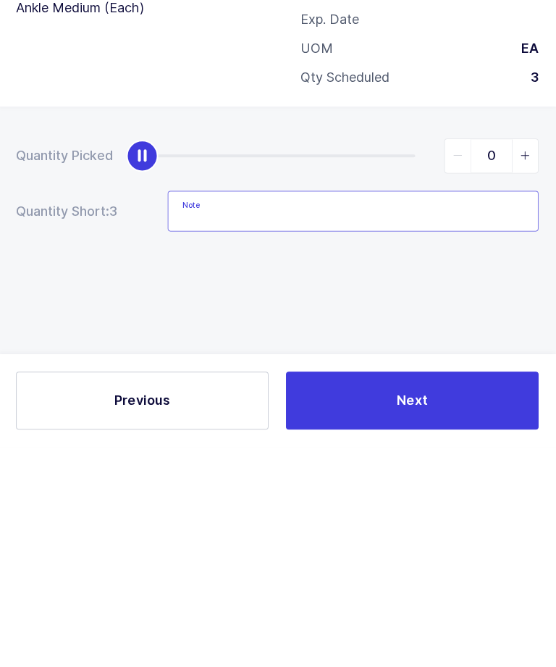
click at [201, 411] on input "Note" at bounding box center [354, 431] width 370 height 41
paste input "Lot: TJ66598250710"
type input "Lot: TJ66598250710"
type input "3"
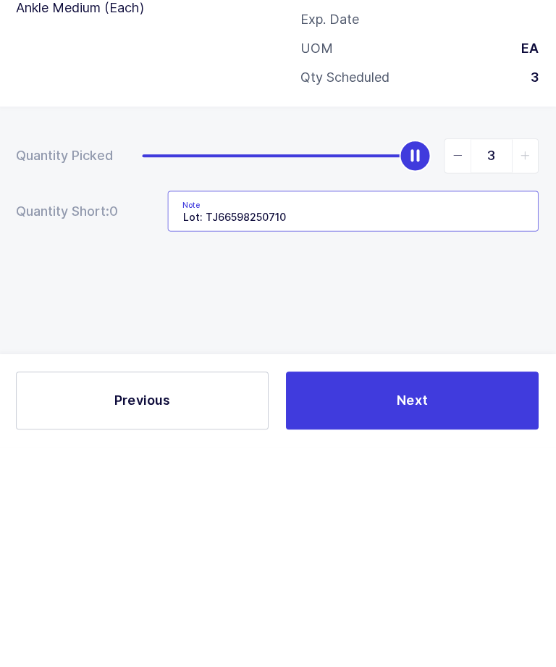
type input "Lot: TJ66598250710"
click at [474, 591] on button "Next" at bounding box center [413, 620] width 252 height 58
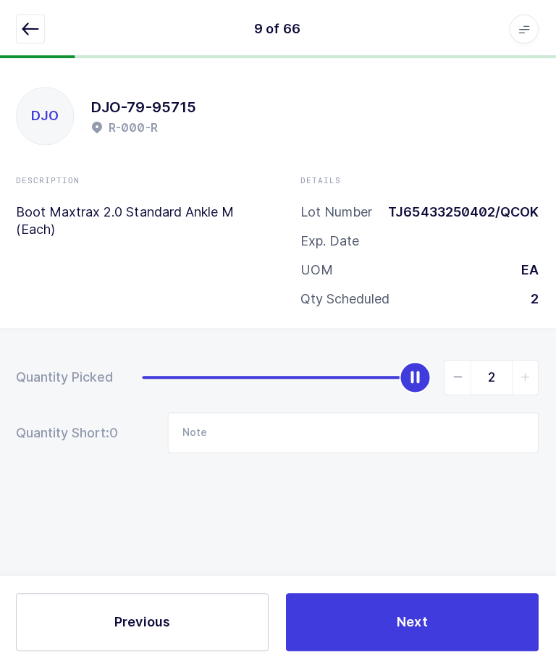
click at [28, 39] on button "button" at bounding box center [31, 28] width 29 height 29
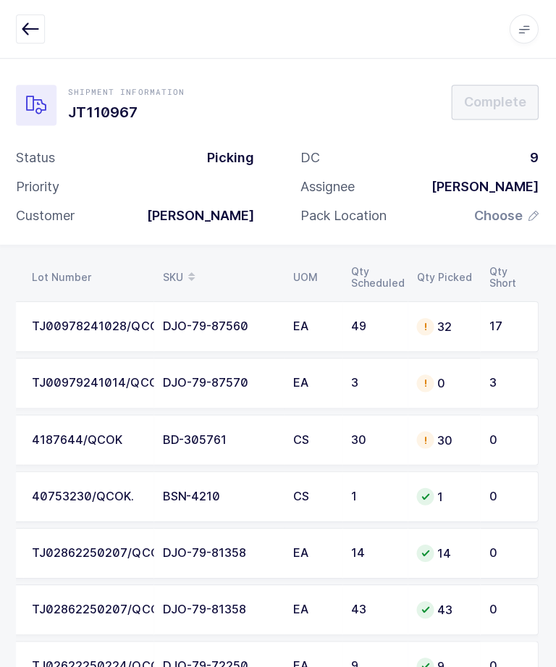
scroll to position [0, 195]
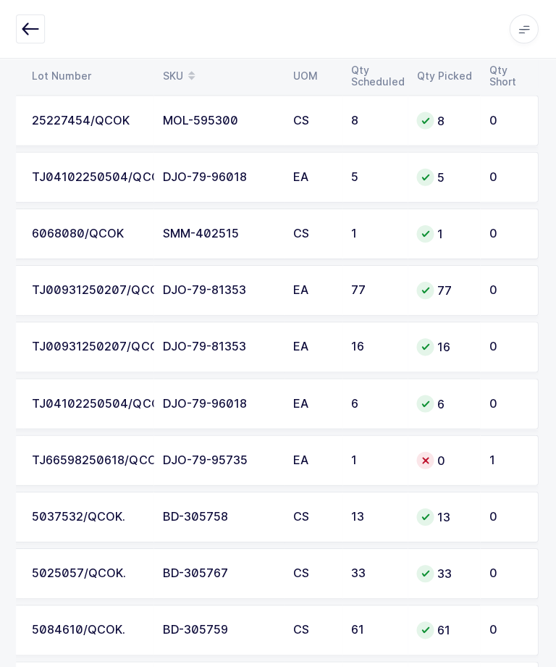
click at [450, 450] on div "0" at bounding box center [444, 458] width 55 height 17
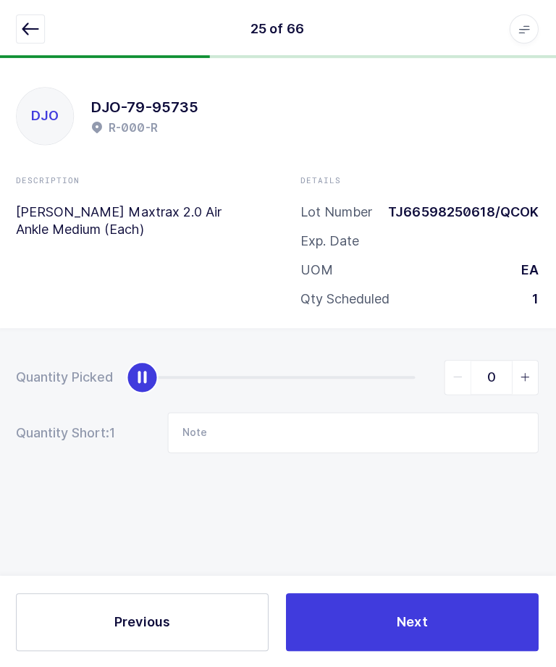
scroll to position [1, 0]
type input "1"
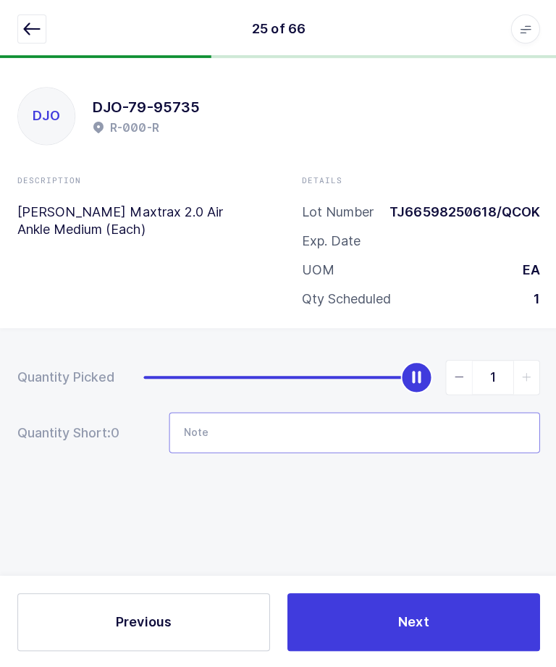
click at [374, 428] on input "Note" at bounding box center [354, 431] width 370 height 41
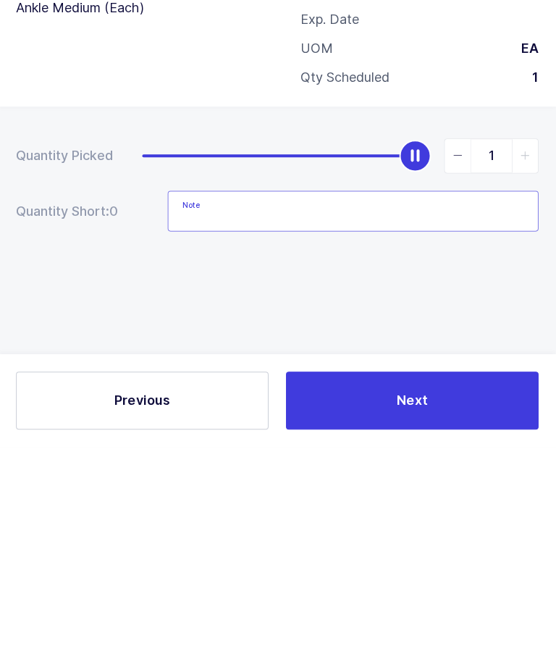
click at [200, 411] on input "Note" at bounding box center [354, 431] width 370 height 41
paste input "Lot: TJ66598250710"
type input "Lot: TJ66598250710"
click at [429, 591] on button "Next" at bounding box center [413, 620] width 252 height 58
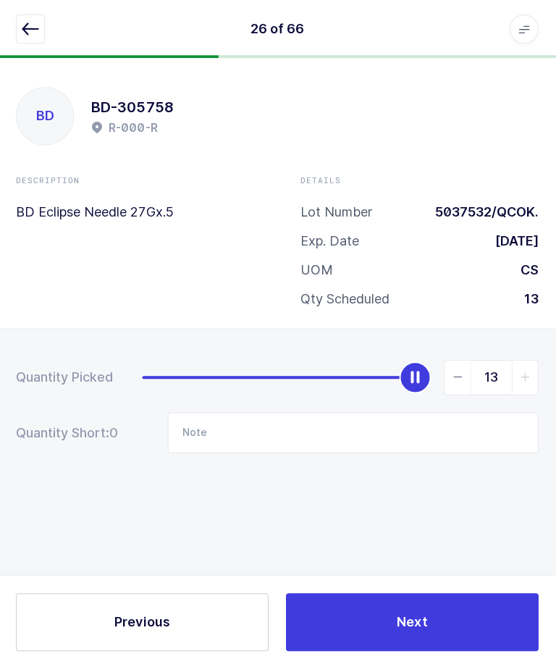
click at [33, 33] on icon "button" at bounding box center [31, 28] width 17 height 17
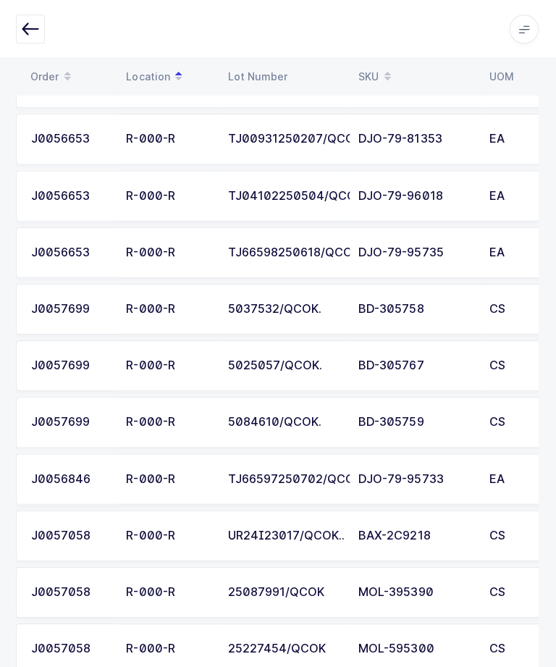
scroll to position [0, -1]
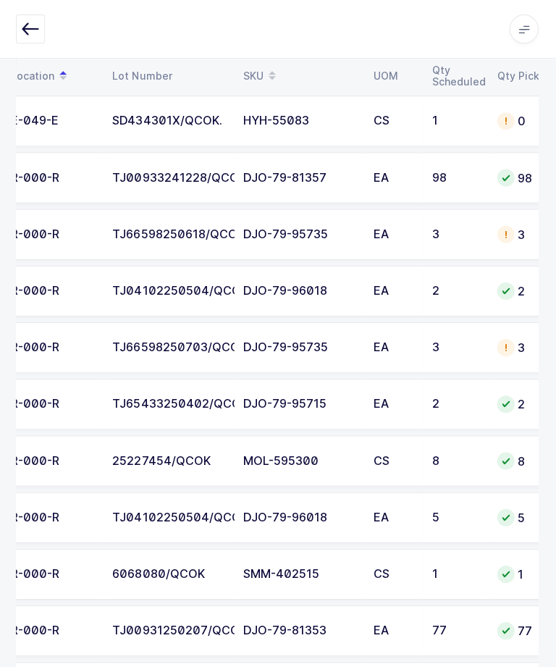
click at [264, 227] on div "DJO-79-95735" at bounding box center [300, 233] width 113 height 13
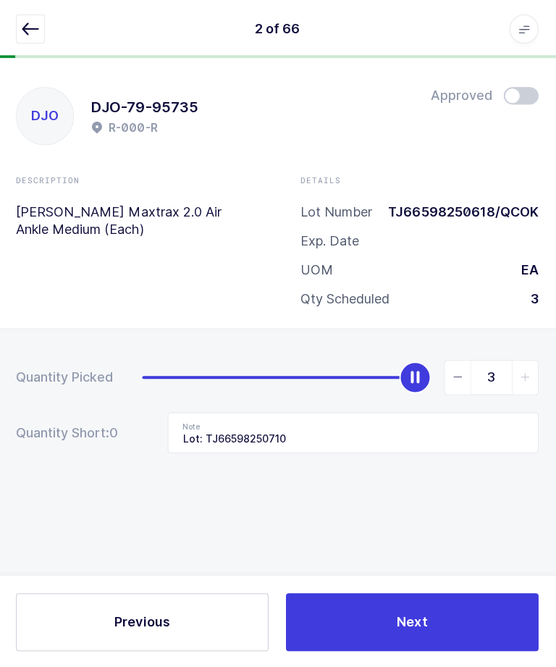
scroll to position [2, 0]
click at [35, 55] on div at bounding box center [278, 56] width 556 height 3
click at [29, 36] on icon "button" at bounding box center [31, 28] width 17 height 17
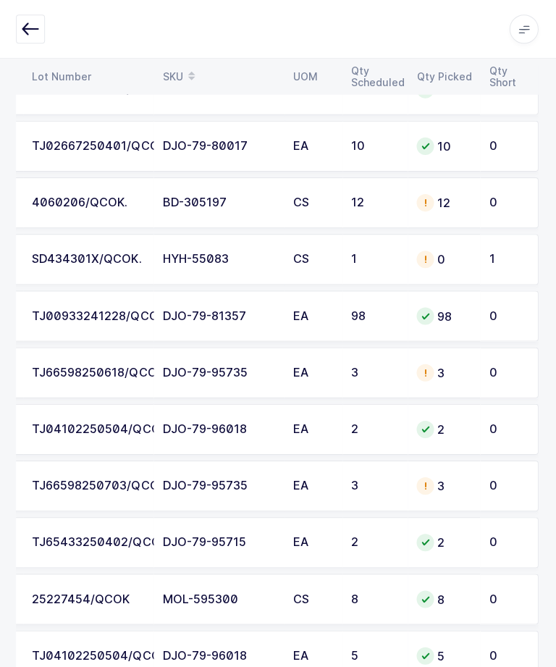
scroll to position [0, 161]
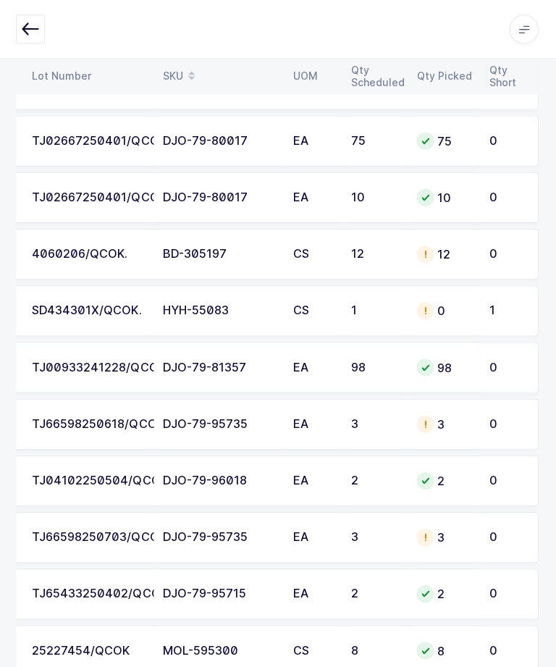
click at [169, 250] on div "BD-305197" at bounding box center [220, 253] width 113 height 13
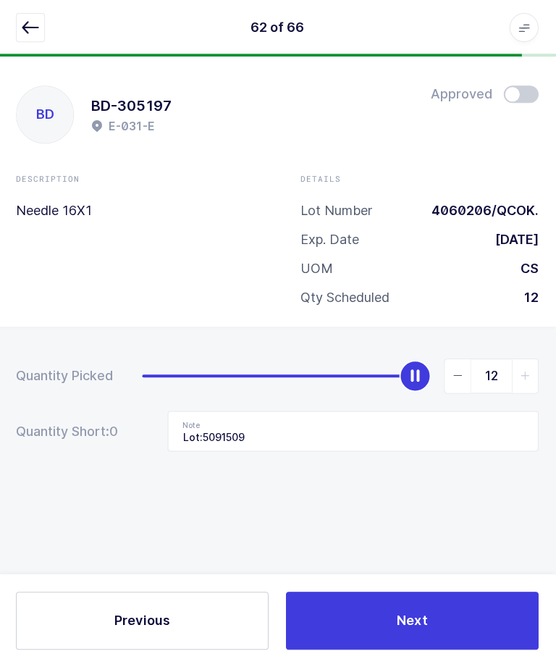
click at [26, 22] on icon "button" at bounding box center [31, 28] width 17 height 17
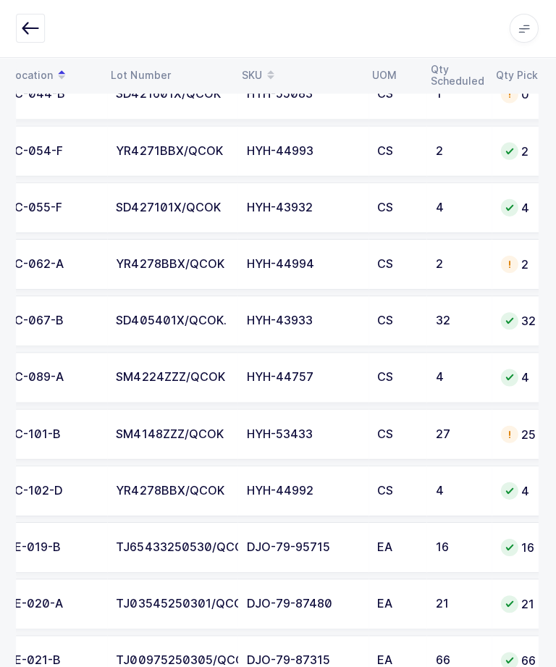
scroll to position [0, 67]
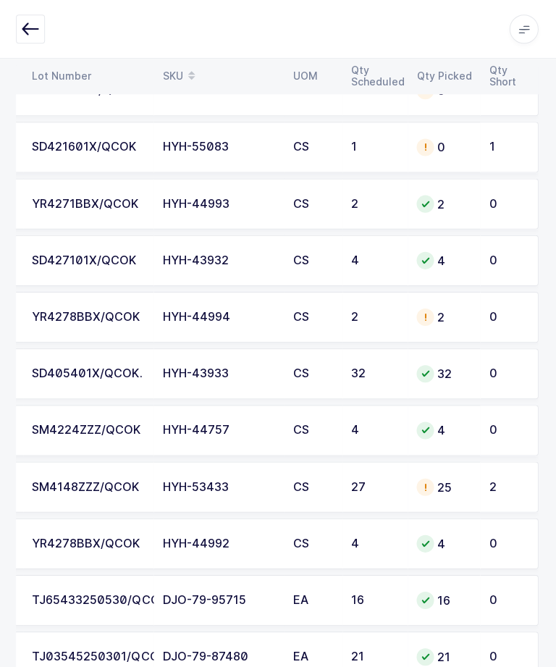
click at [177, 333] on td "HYH-44994" at bounding box center [220, 316] width 130 height 51
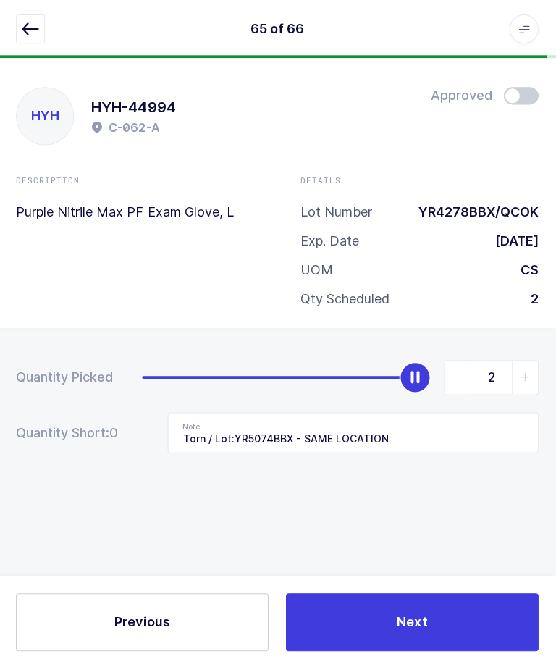
click at [18, 21] on button "button" at bounding box center [31, 28] width 29 height 29
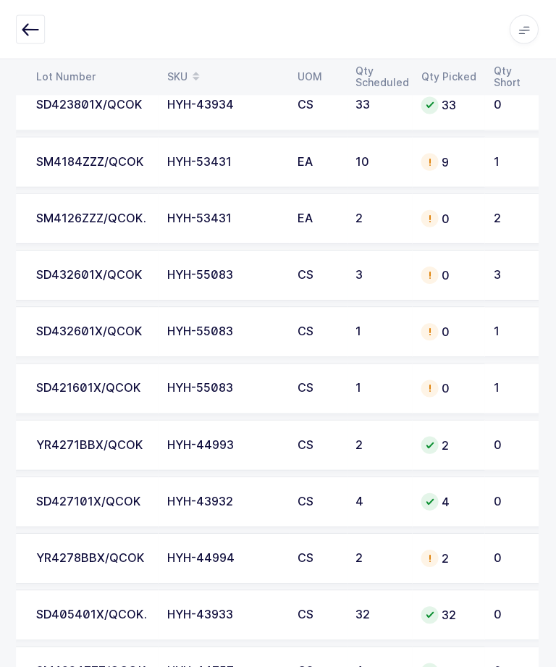
click at [103, 227] on td "SM4126ZZZ/QCOK." at bounding box center [94, 218] width 130 height 51
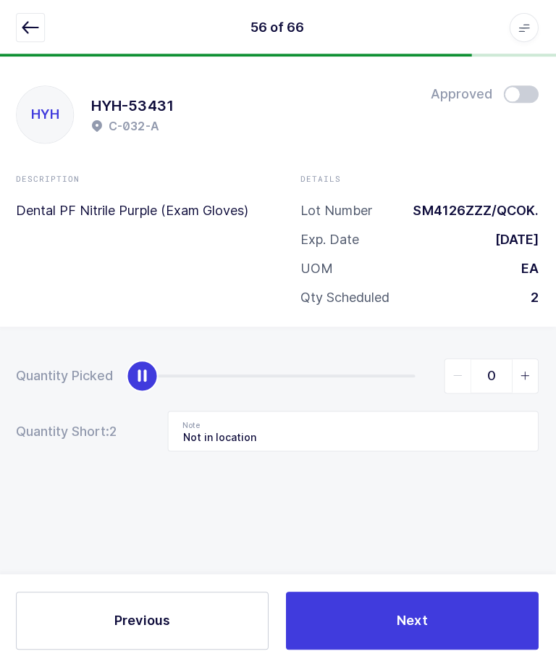
click at [30, 31] on icon "button" at bounding box center [31, 28] width 17 height 17
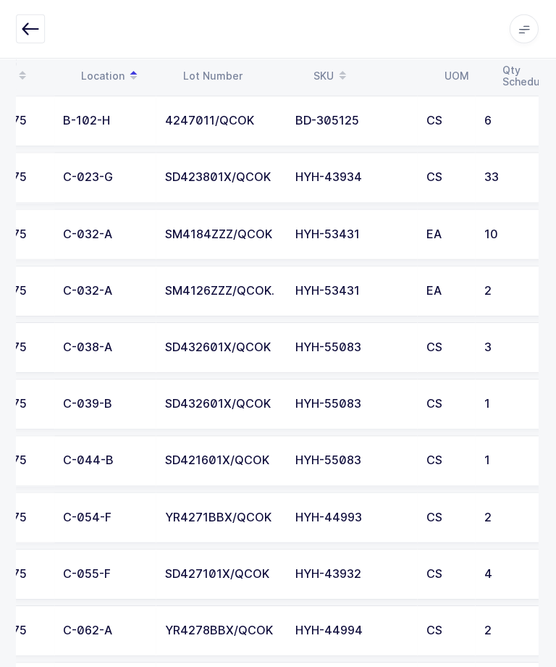
scroll to position [0, 117]
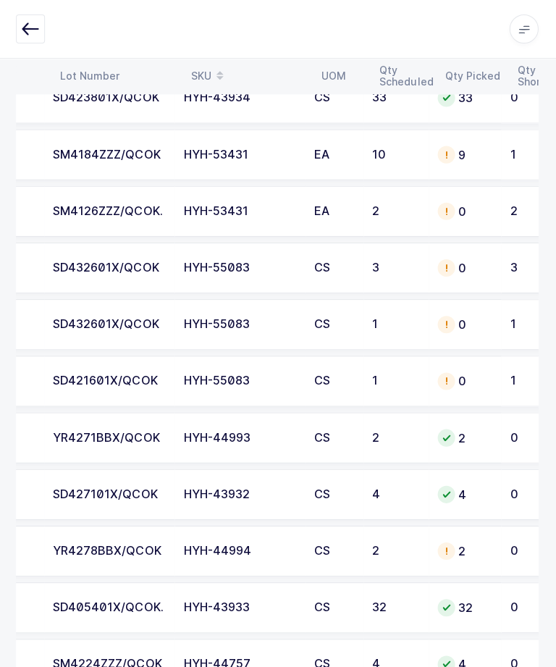
scroll to position [0, 208]
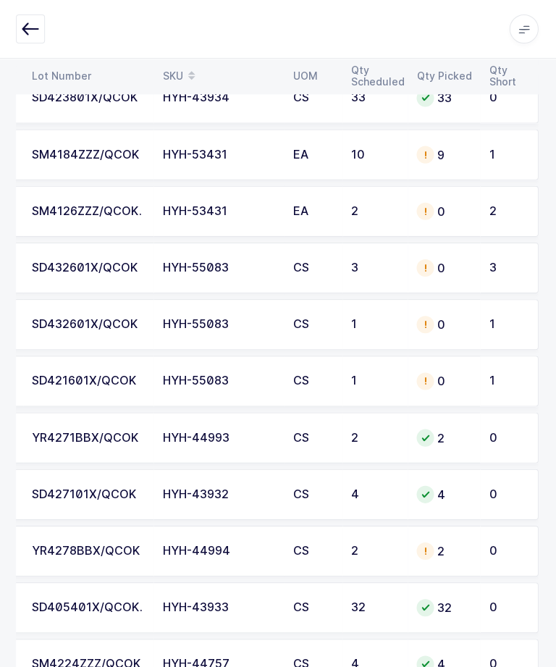
click at [108, 261] on div "SD432601X/QCOK" at bounding box center [89, 267] width 113 height 13
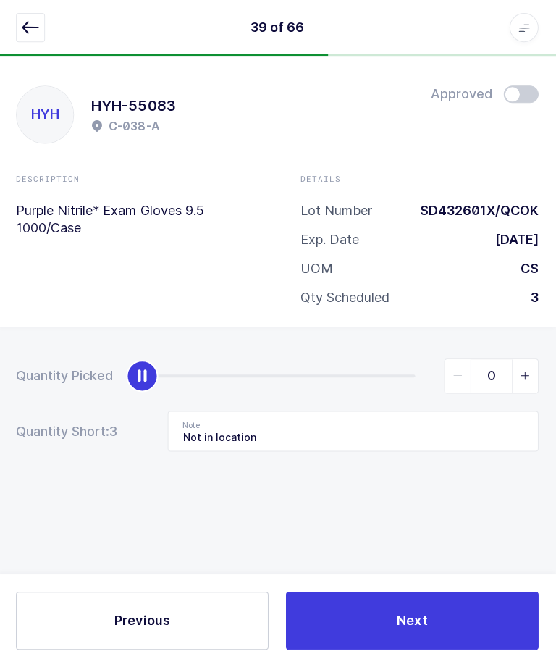
click at [22, 14] on button "button" at bounding box center [31, 28] width 29 height 29
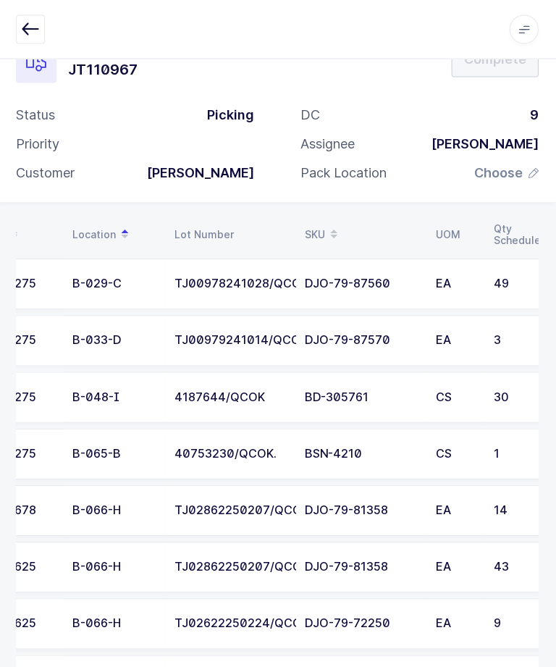
scroll to position [0, 0]
